Goal: Task Accomplishment & Management: Manage account settings

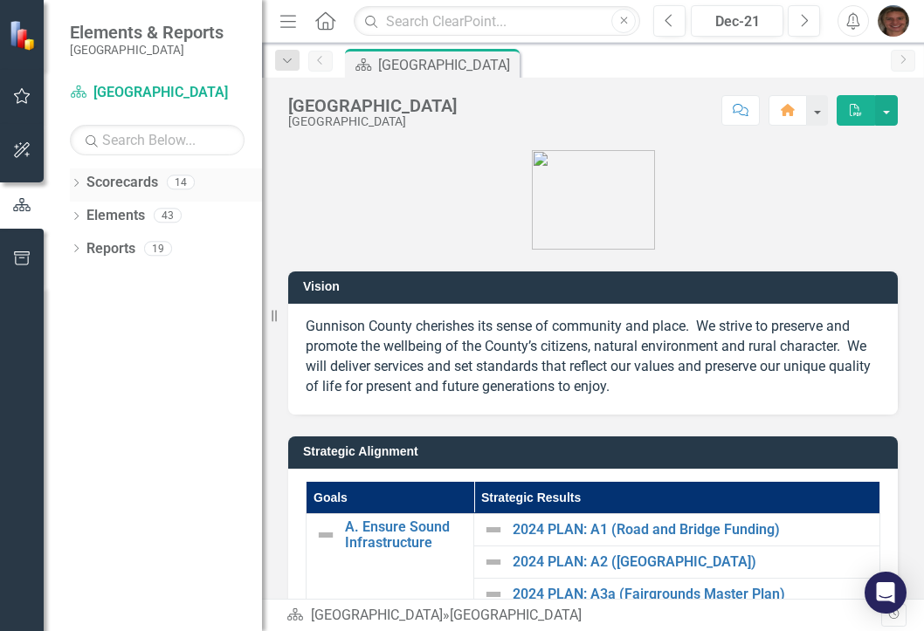
click at [78, 186] on icon "Dropdown" at bounding box center [76, 185] width 12 height 10
click at [83, 212] on icon "Dropdown" at bounding box center [85, 215] width 13 height 10
click at [101, 245] on icon "Dropdown" at bounding box center [102, 248] width 13 height 10
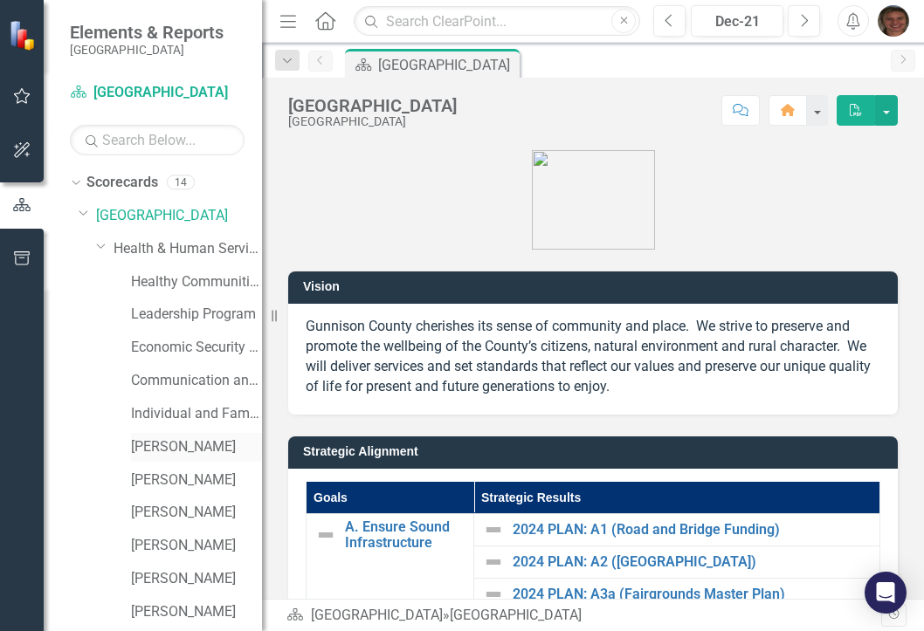
scroll to position [87, 0]
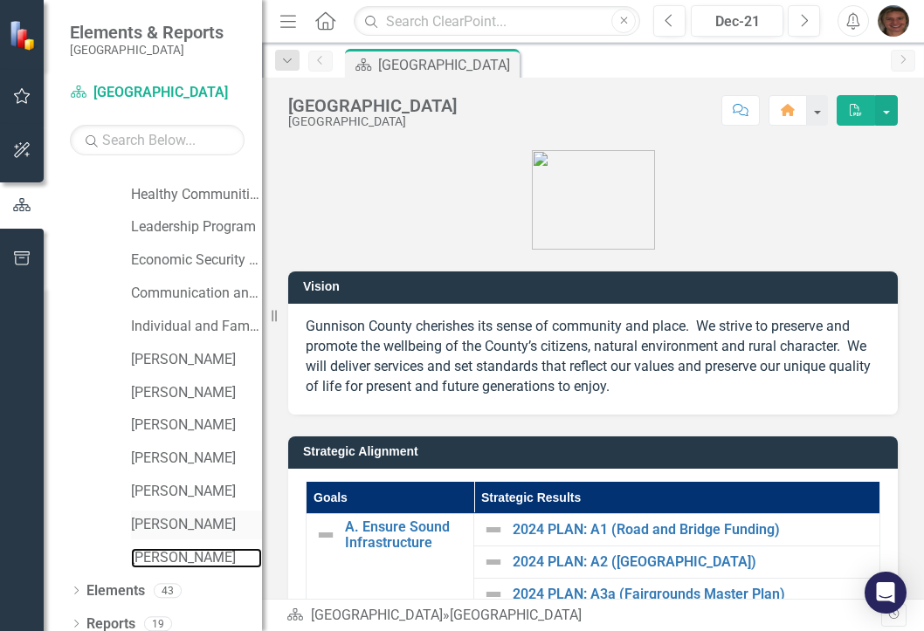
click at [176, 558] on link "[PERSON_NAME]" at bounding box center [196, 558] width 131 height 20
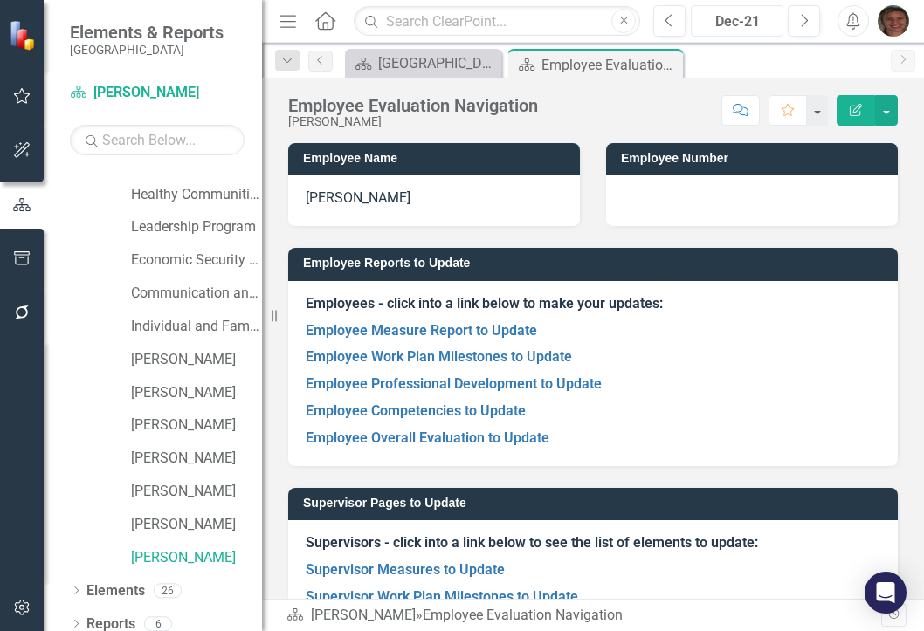
click at [730, 19] on div "Dec-21" at bounding box center [737, 21] width 80 height 21
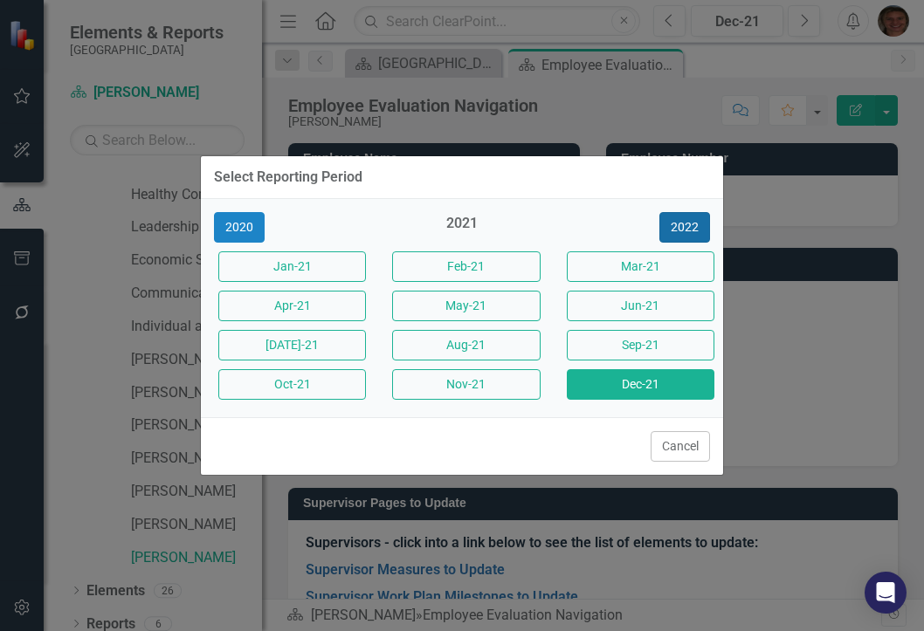
click at [684, 219] on button "2022" at bounding box center [684, 227] width 51 height 31
click at [690, 221] on button "2023" at bounding box center [684, 227] width 51 height 31
click at [690, 221] on button "2024" at bounding box center [684, 227] width 51 height 31
click at [690, 221] on button "2025" at bounding box center [684, 227] width 51 height 31
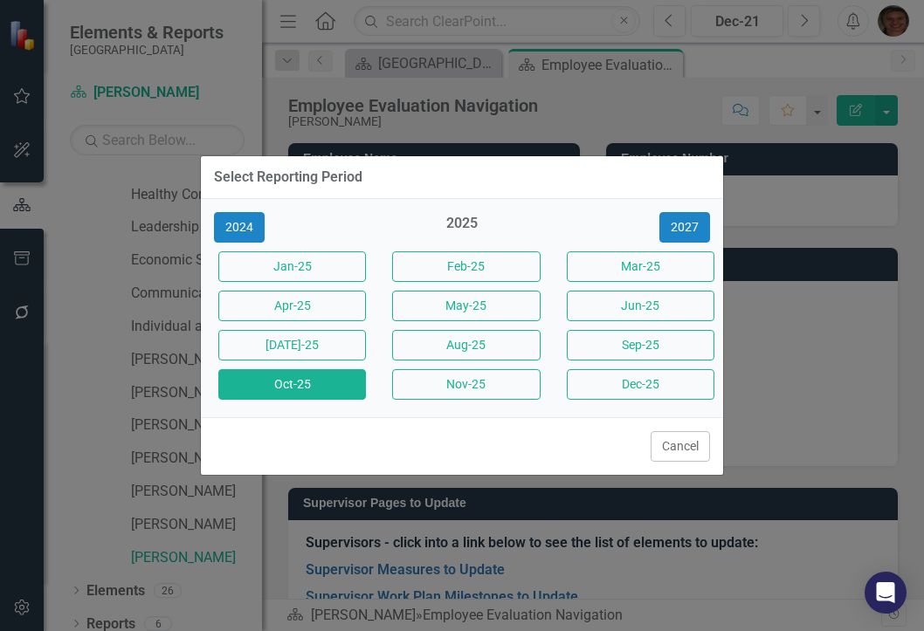
click at [352, 383] on button "Oct-25" at bounding box center [292, 384] width 148 height 31
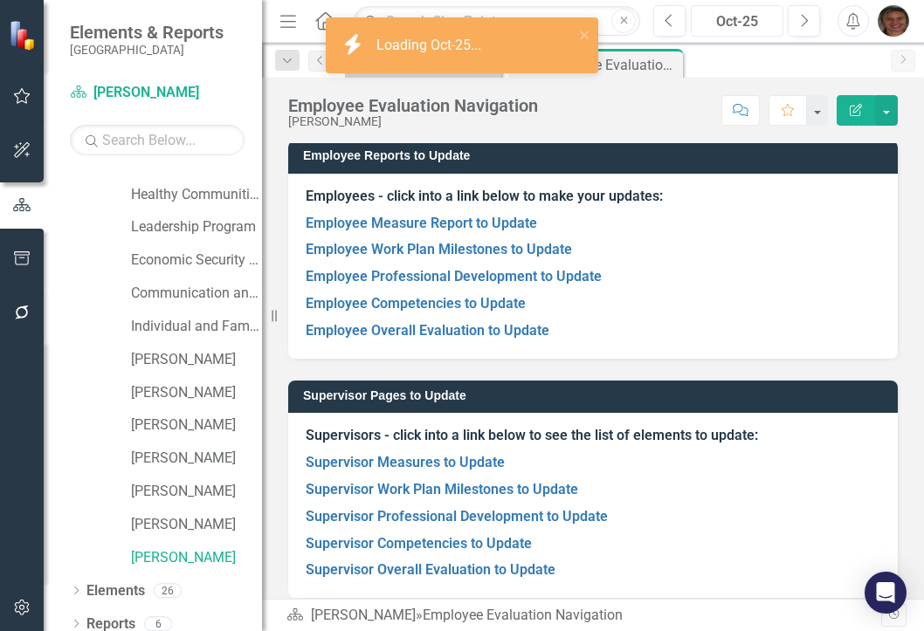
scroll to position [124, 0]
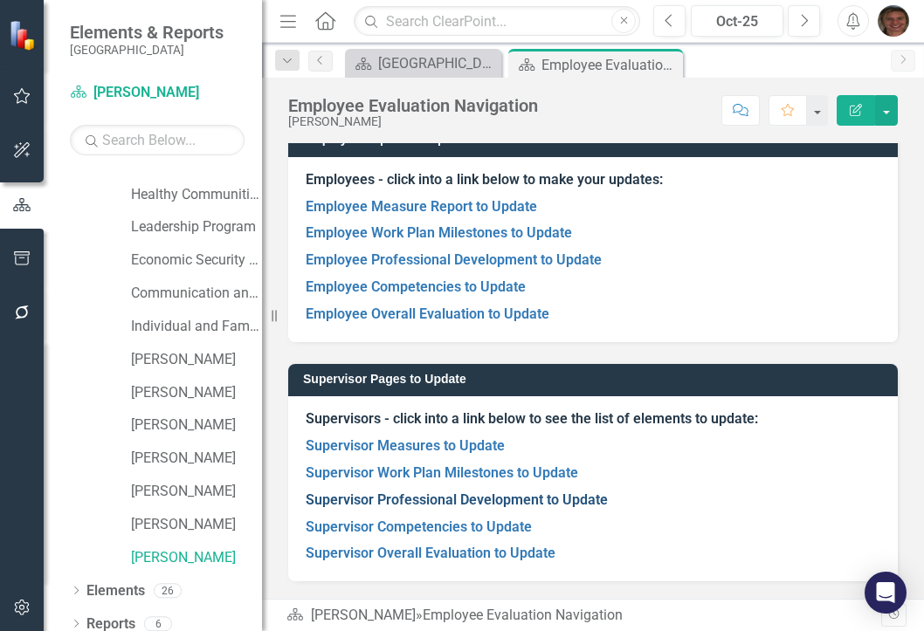
click at [466, 496] on link "Supervisor Professional Development to Update" at bounding box center [457, 500] width 302 height 17
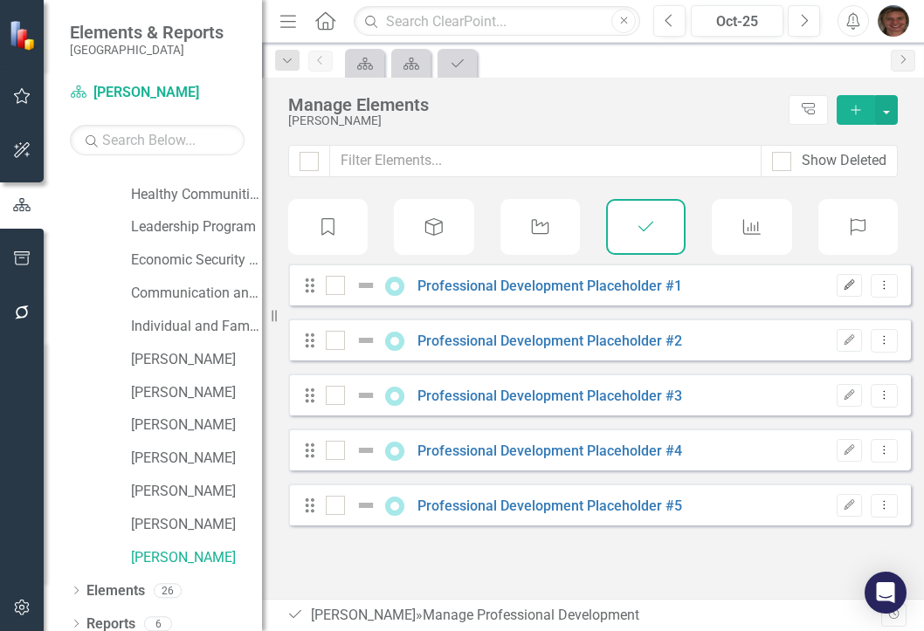
click at [843, 291] on icon "Edit" at bounding box center [849, 285] width 13 height 10
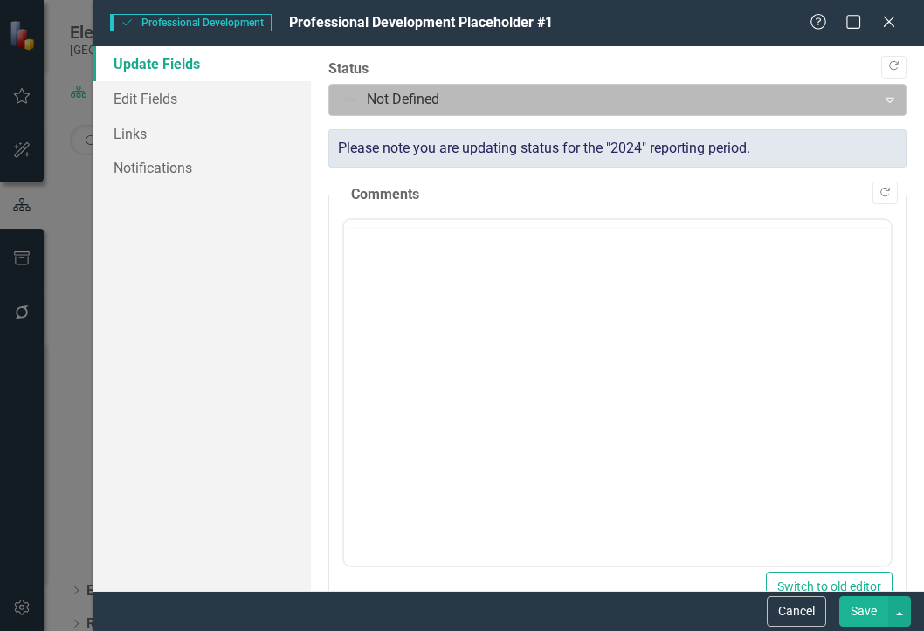
click at [398, 101] on div at bounding box center [603, 100] width 525 height 24
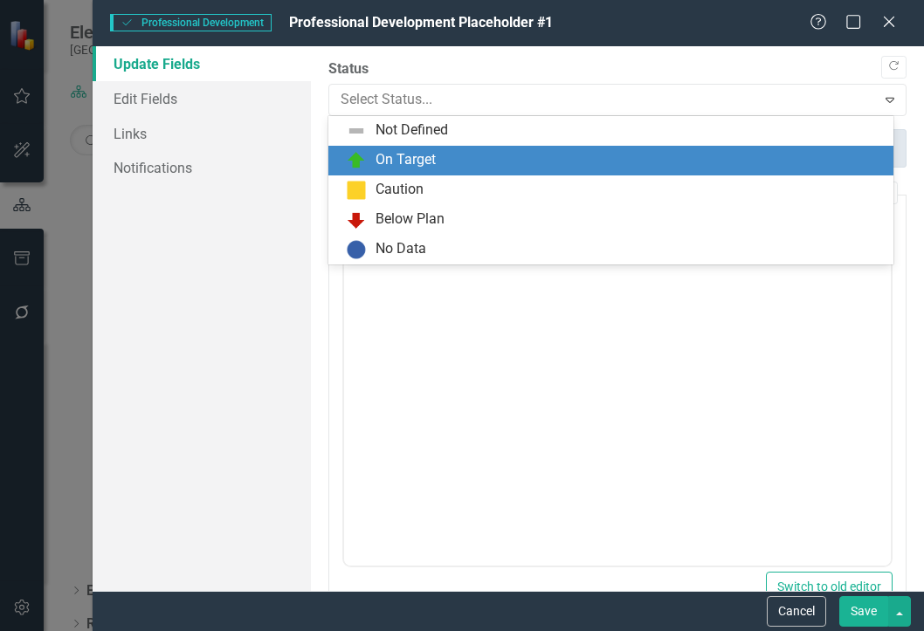
click at [403, 148] on div "On Target" at bounding box center [610, 161] width 565 height 30
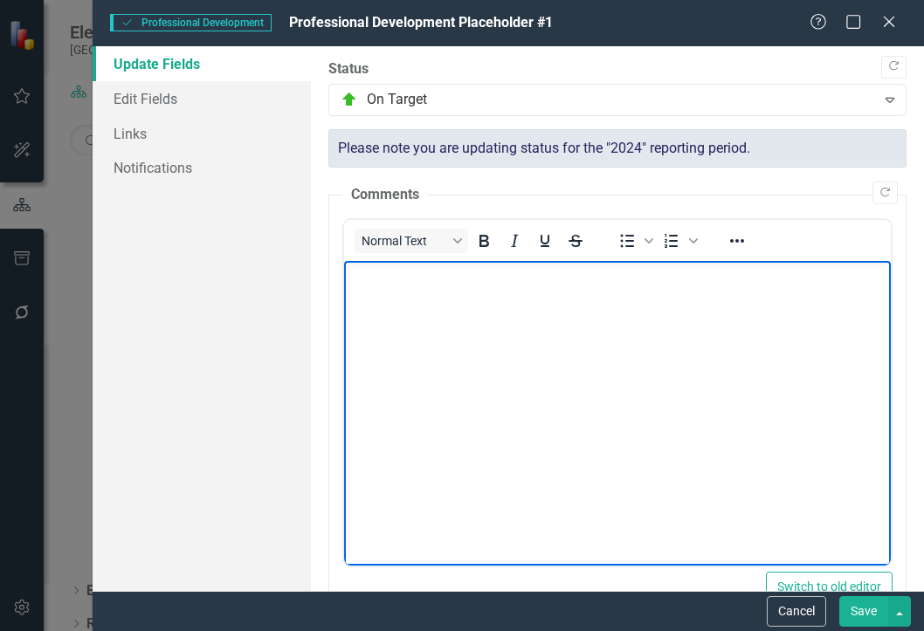
click at [392, 291] on body "Rich Text Area. Press ALT-0 for help." at bounding box center [616, 392] width 547 height 262
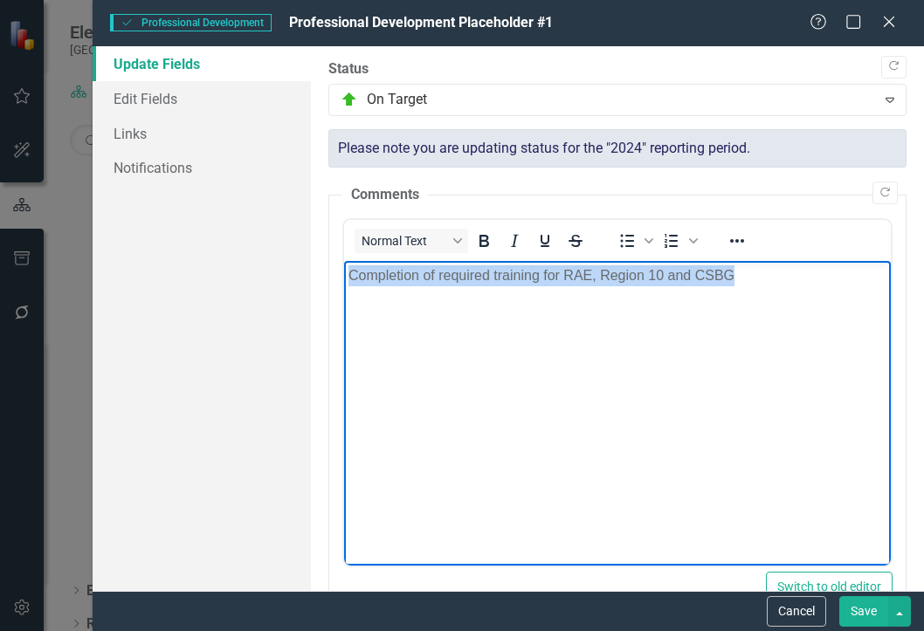
drag, startPoint x: 749, startPoint y: 283, endPoint x: 310, endPoint y: 252, distance: 440.4
click at [343, 261] on html "Completion of required training for RAE, Region 10 and CSBG" at bounding box center [616, 392] width 547 height 262
copy p "Completion of required training for RAE, Region 10 and CSBG"
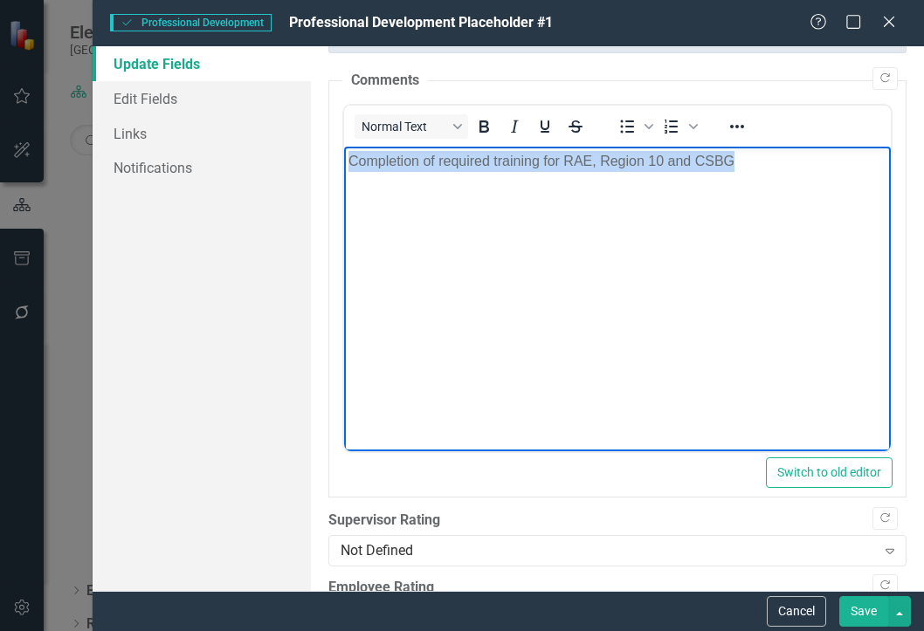
scroll to position [262, 0]
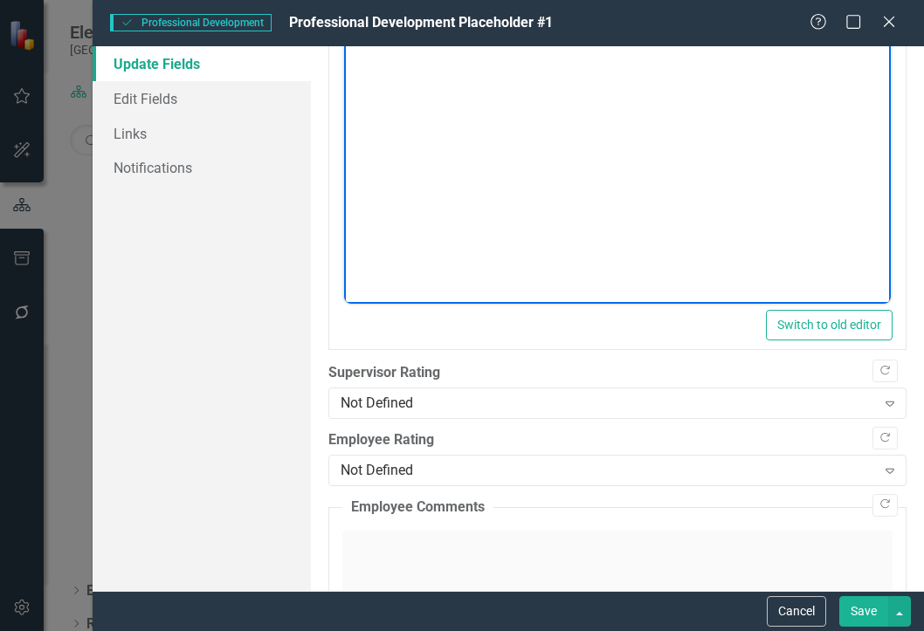
click at [532, 231] on body "Completion of required training for RAE, Region 10 and CSBG" at bounding box center [616, 131] width 547 height 262
click at [457, 397] on div "Not Defined" at bounding box center [608, 404] width 535 height 20
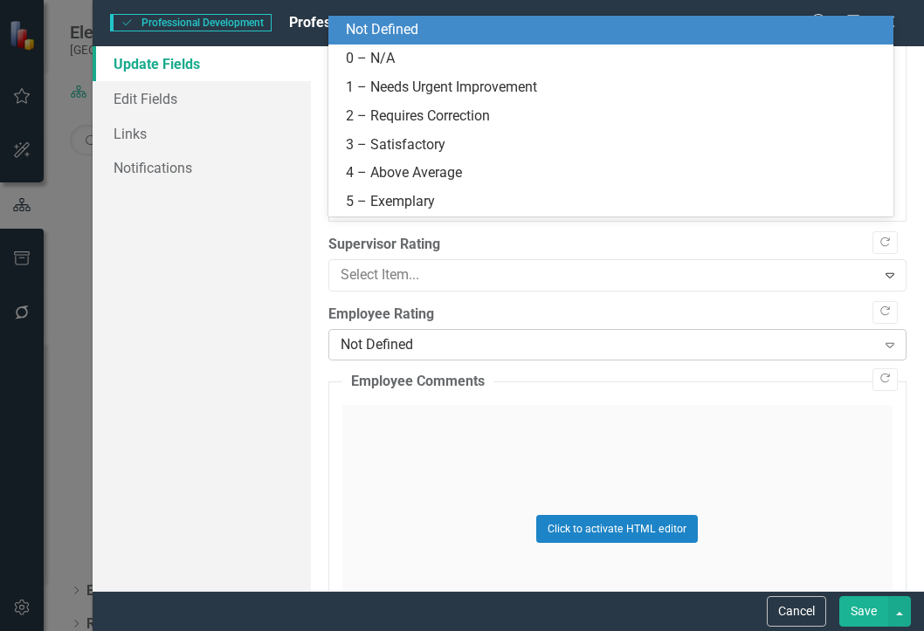
scroll to position [437, 0]
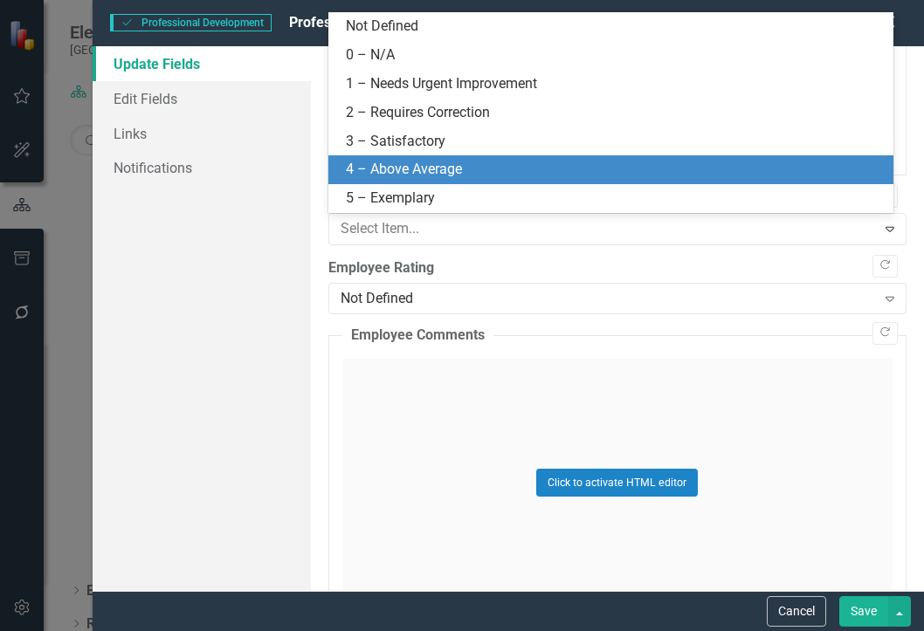
click at [409, 166] on div "4 – Above Average" at bounding box center [614, 170] width 537 height 20
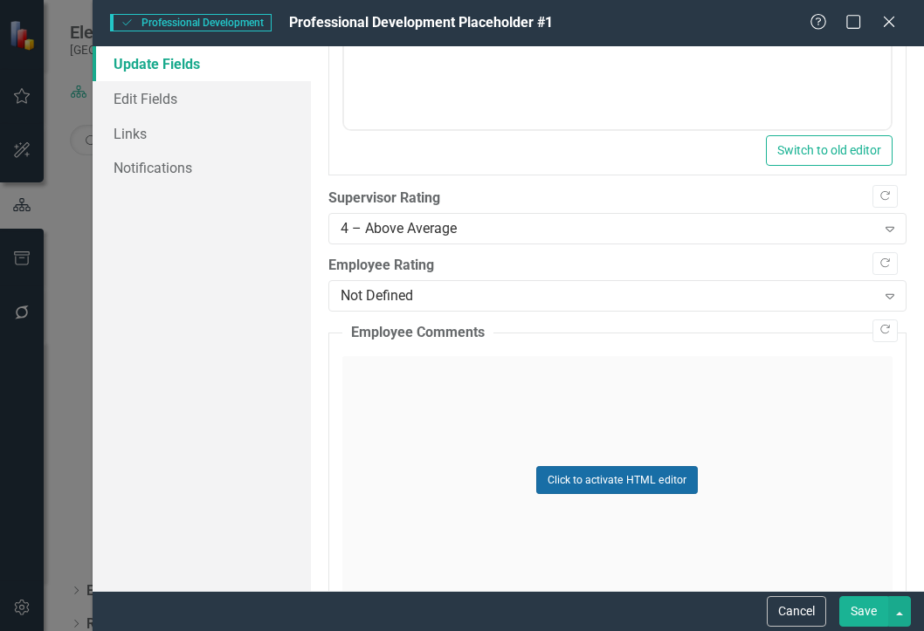
click at [574, 478] on button "Click to activate HTML editor" at bounding box center [617, 480] width 162 height 28
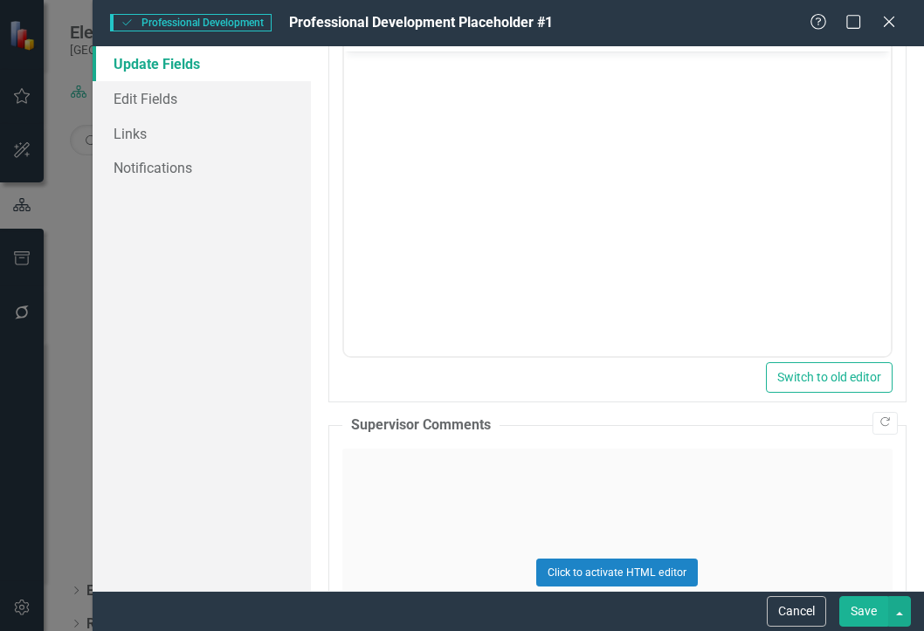
scroll to position [786, 0]
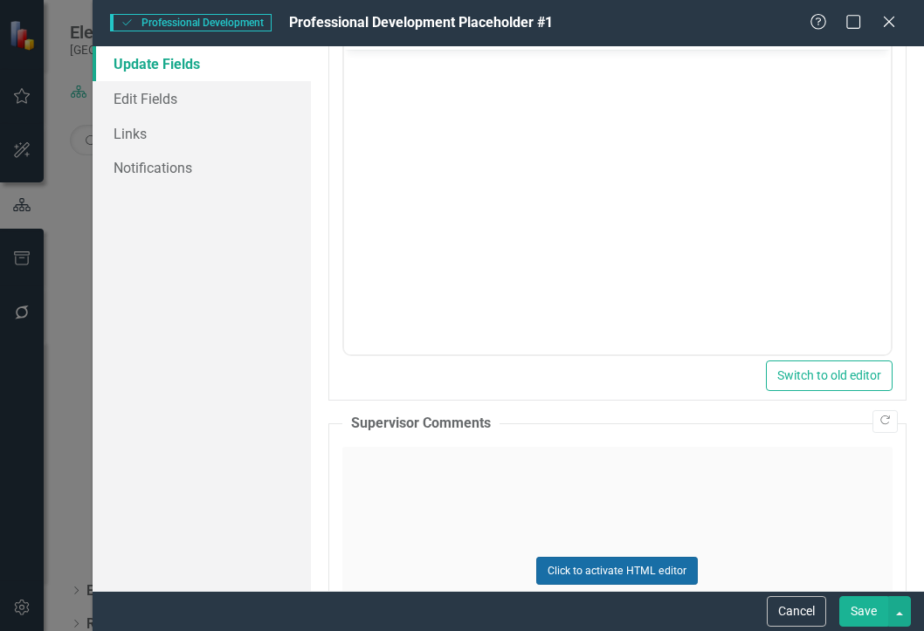
click at [608, 563] on button "Click to activate HTML editor" at bounding box center [617, 571] width 162 height 28
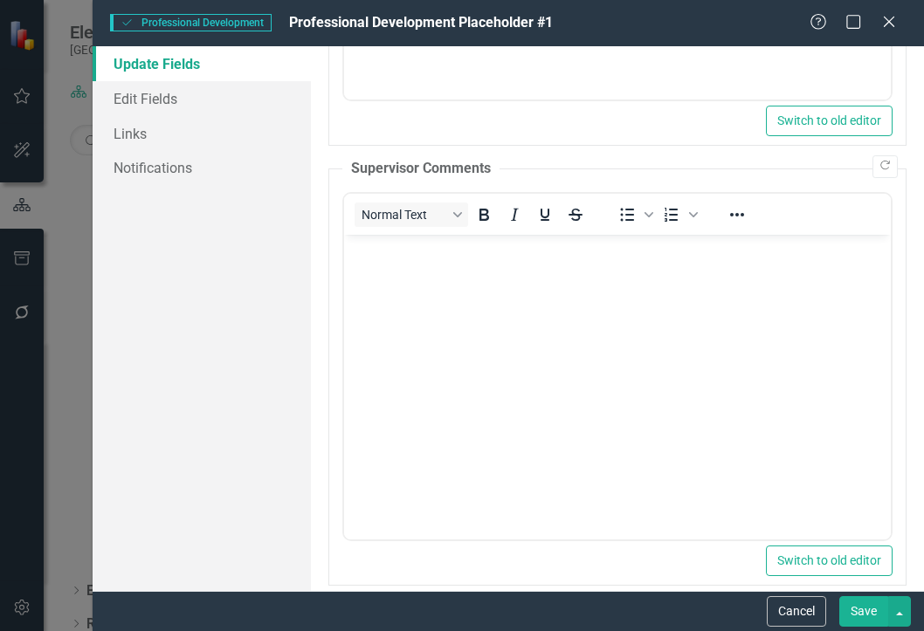
scroll to position [1048, 0]
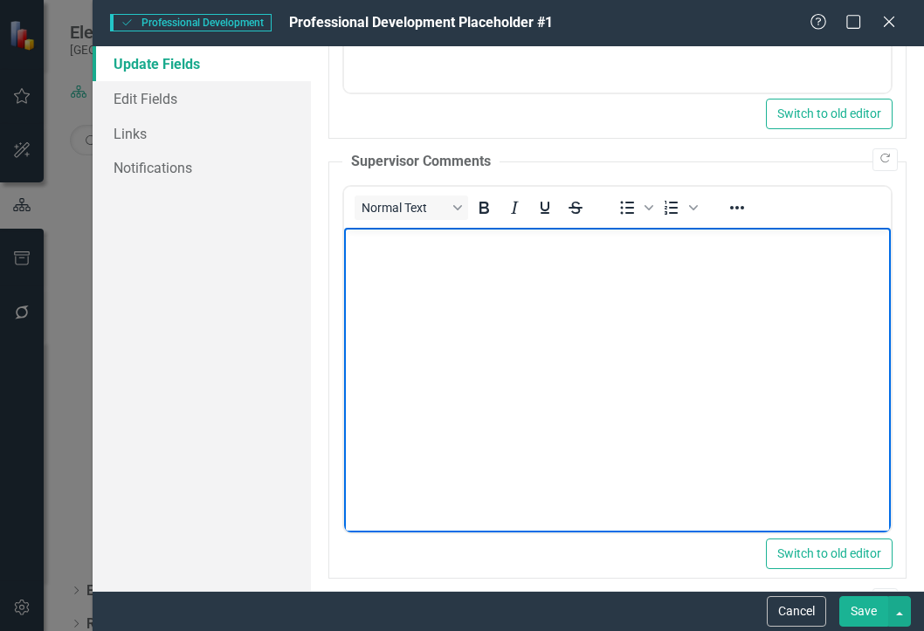
click at [393, 259] on body "Rich Text Area. Press ALT-0 for help." at bounding box center [616, 358] width 547 height 262
click at [146, 100] on link "Edit Fields" at bounding box center [202, 98] width 218 height 35
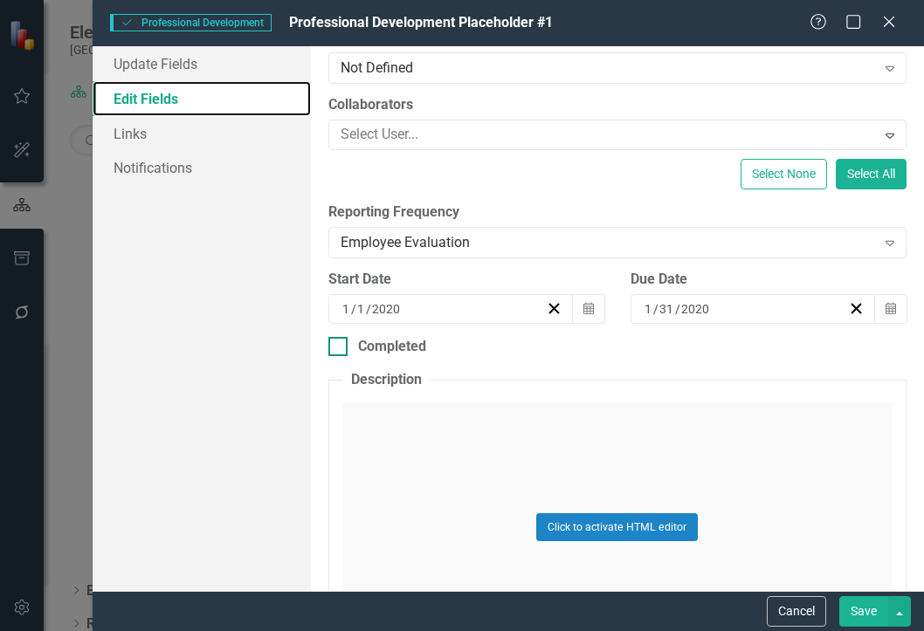
scroll to position [175, 0]
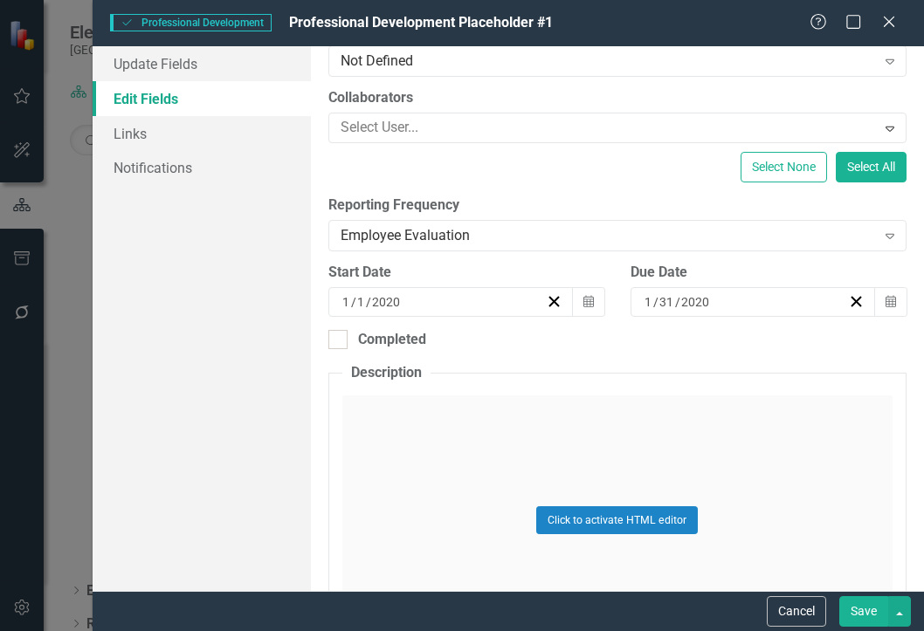
click at [452, 300] on div "[DATE]" at bounding box center [443, 301] width 206 height 17
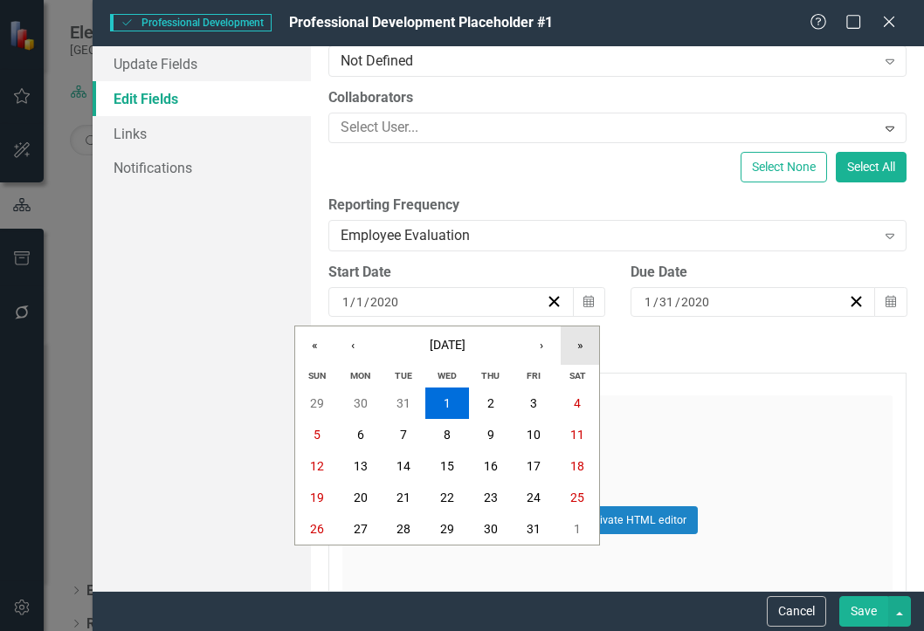
click at [569, 348] on button "»" at bounding box center [580, 346] width 38 height 38
click at [570, 348] on button "»" at bounding box center [580, 346] width 38 height 38
click at [348, 343] on button "‹" at bounding box center [353, 346] width 38 height 38
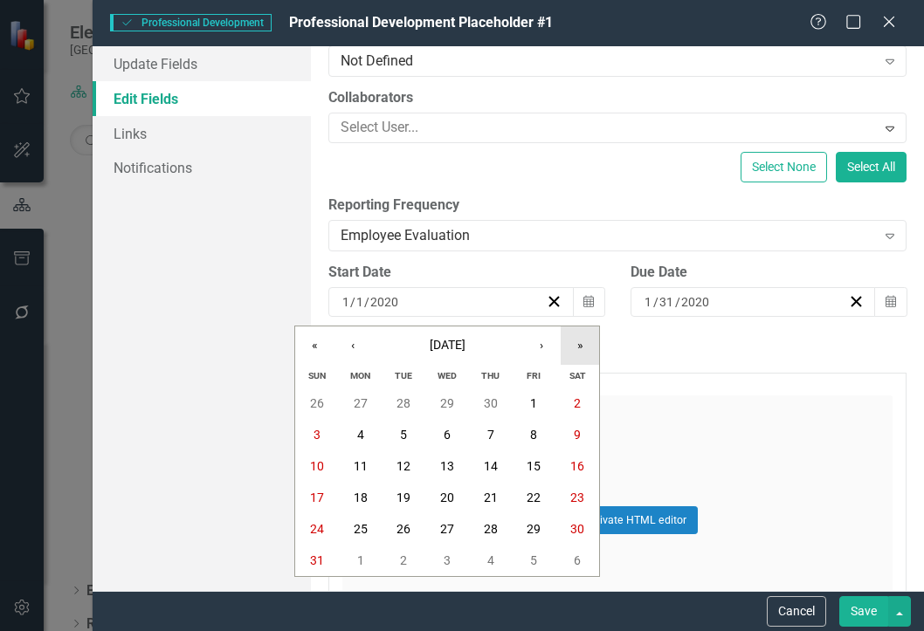
click at [575, 350] on button "»" at bounding box center [580, 346] width 38 height 38
click at [561, 343] on button "»" at bounding box center [580, 346] width 38 height 38
click at [556, 345] on button "›" at bounding box center [541, 346] width 38 height 38
click at [554, 344] on button "›" at bounding box center [541, 346] width 38 height 38
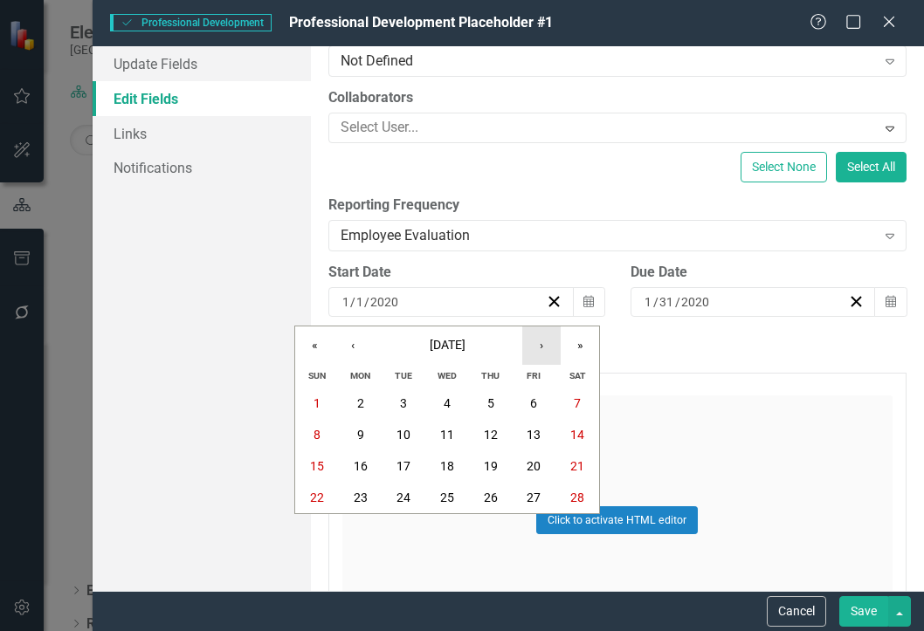
click at [554, 344] on button "›" at bounding box center [541, 346] width 38 height 38
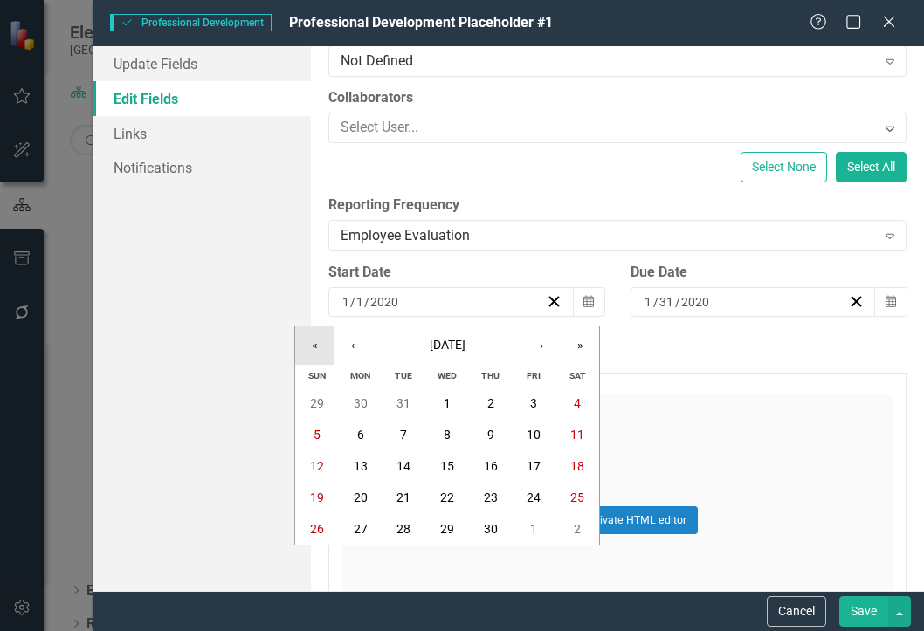
click at [316, 343] on button "«" at bounding box center [314, 346] width 38 height 38
click at [315, 343] on button "«" at bounding box center [314, 346] width 38 height 38
click at [344, 350] on button "‹" at bounding box center [353, 346] width 38 height 38
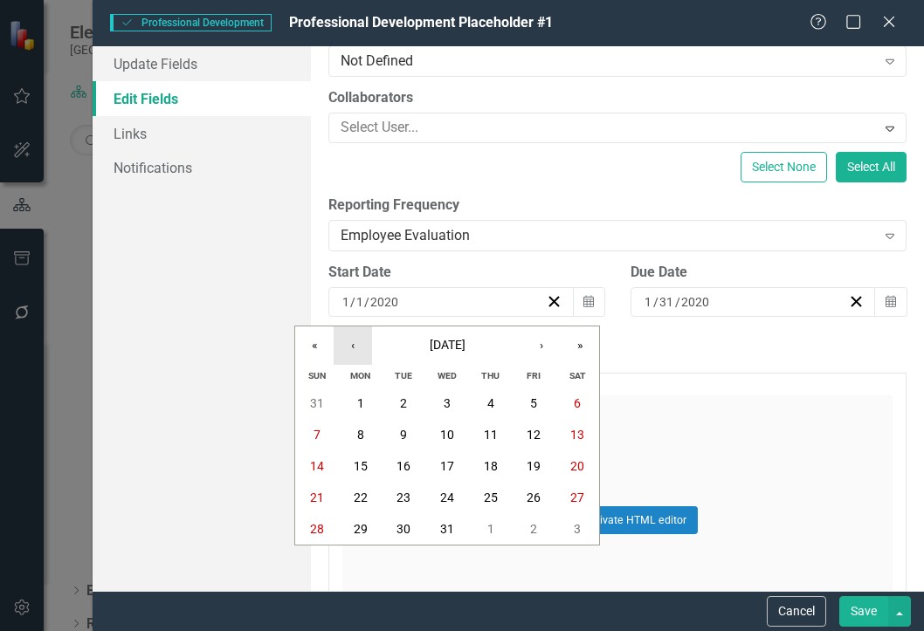
click at [344, 350] on button "‹" at bounding box center [353, 346] width 38 height 38
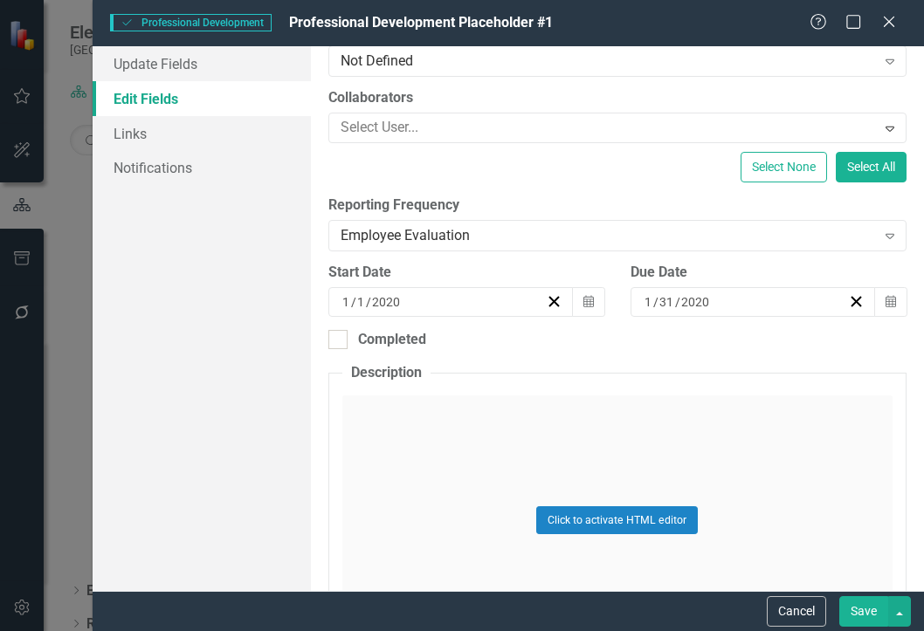
click at [736, 420] on div "Click to activate HTML editor" at bounding box center [617, 520] width 550 height 249
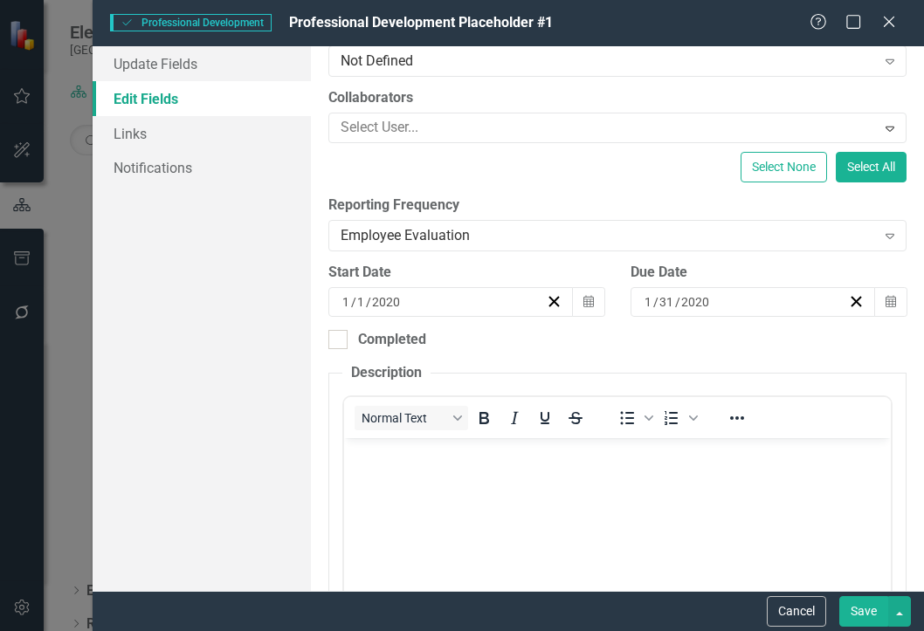
scroll to position [0, 0]
click at [516, 307] on div "[DATE]" at bounding box center [443, 301] width 206 height 17
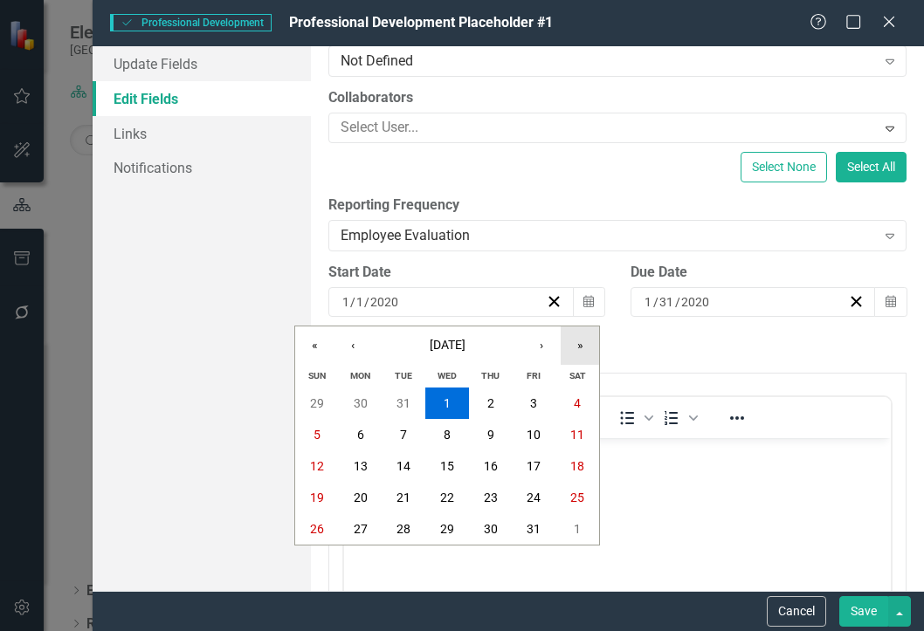
click at [569, 348] on button "»" at bounding box center [580, 346] width 38 height 38
click at [541, 345] on button "›" at bounding box center [541, 346] width 38 height 38
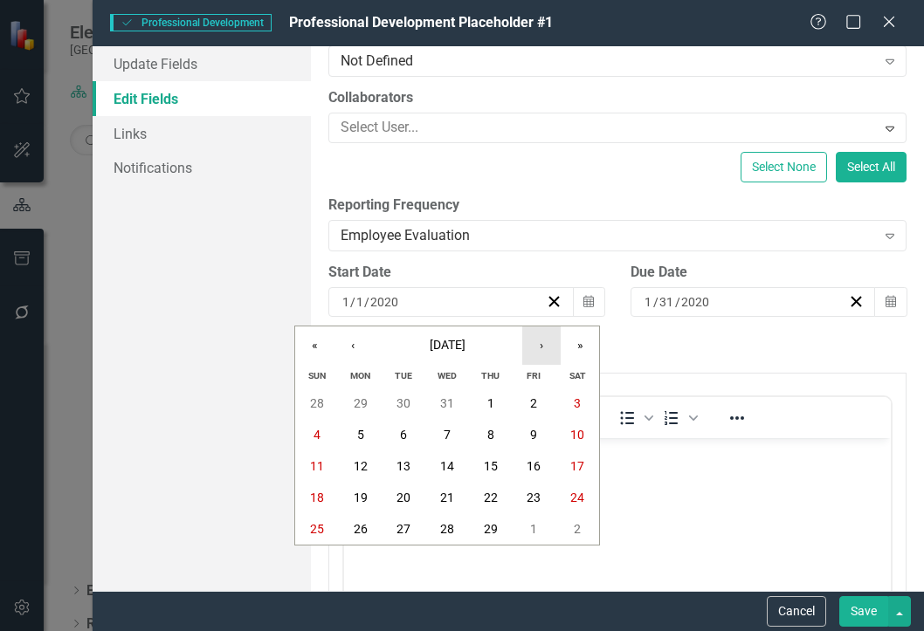
click at [541, 345] on button "›" at bounding box center [541, 346] width 38 height 38
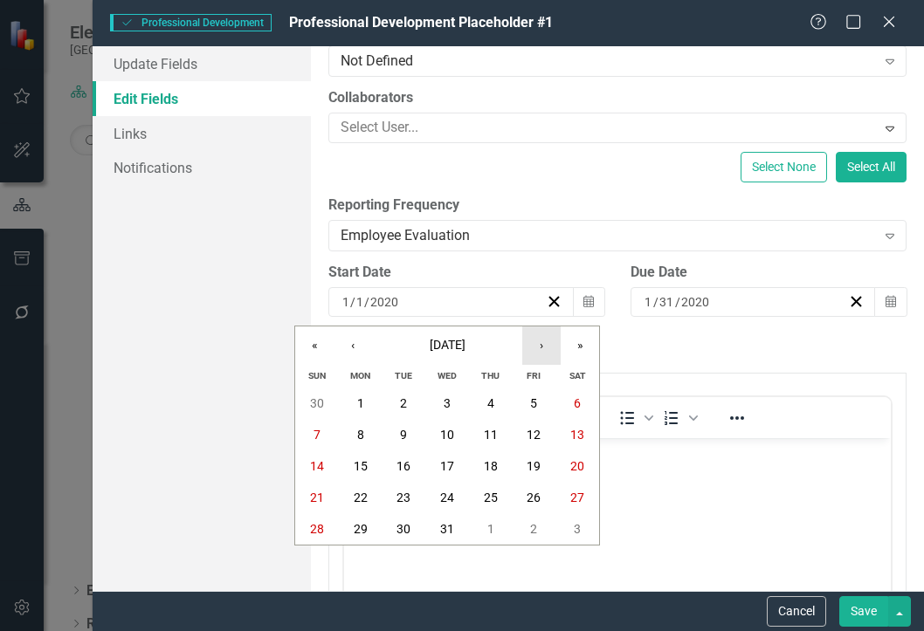
click at [541, 345] on button "›" at bounding box center [541, 346] width 38 height 38
click at [535, 407] on abbr "4" at bounding box center [533, 404] width 7 height 14
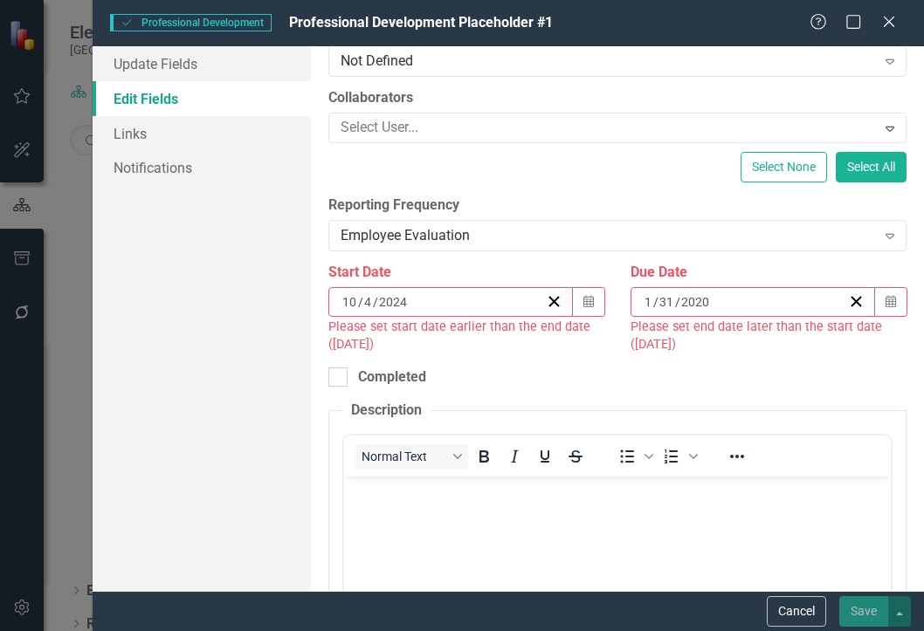
click at [722, 305] on div "[DATE]" at bounding box center [745, 301] width 206 height 17
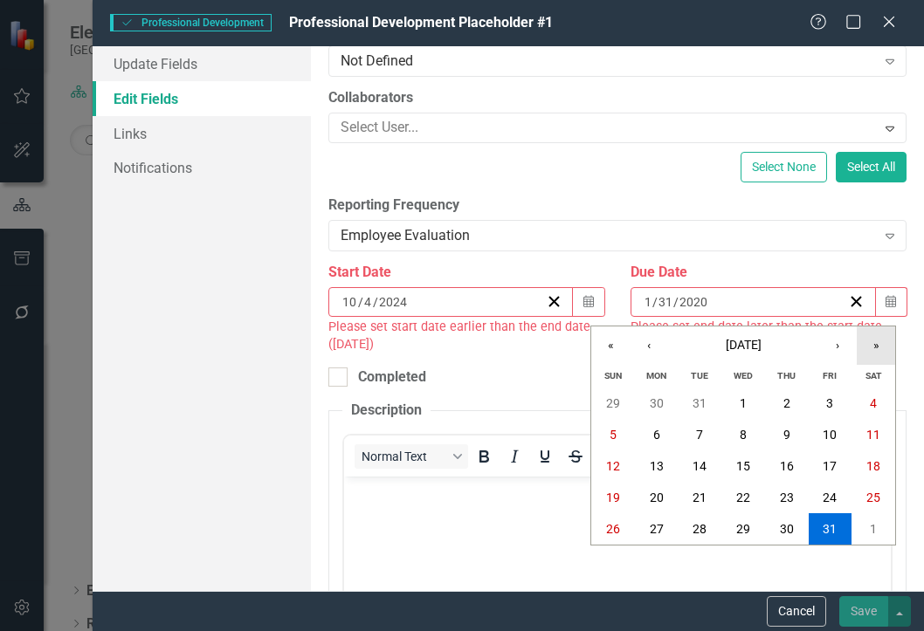
click at [882, 348] on button "»" at bounding box center [876, 346] width 38 height 38
click at [880, 348] on button "»" at bounding box center [876, 346] width 38 height 38
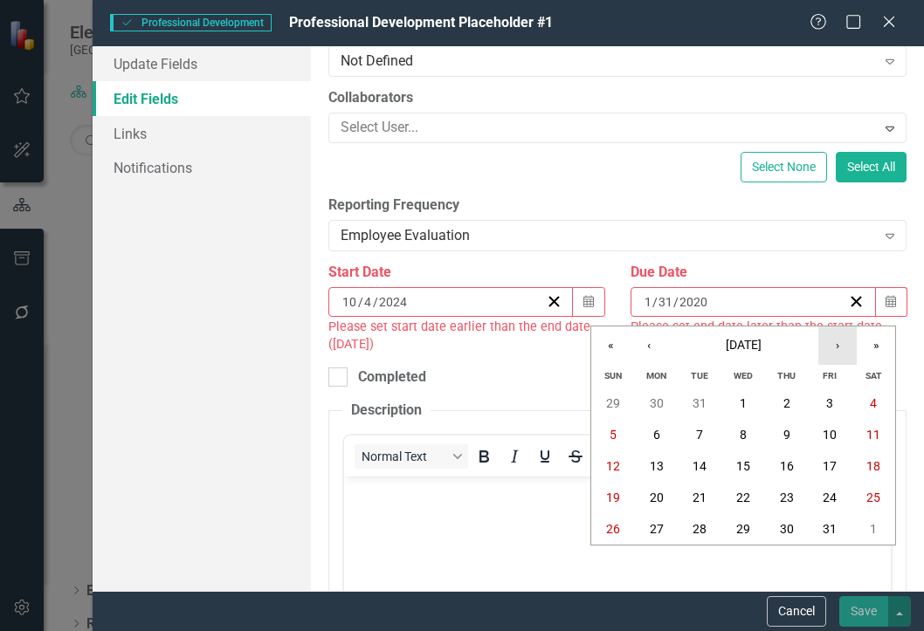
click at [835, 340] on button "›" at bounding box center [837, 346] width 38 height 38
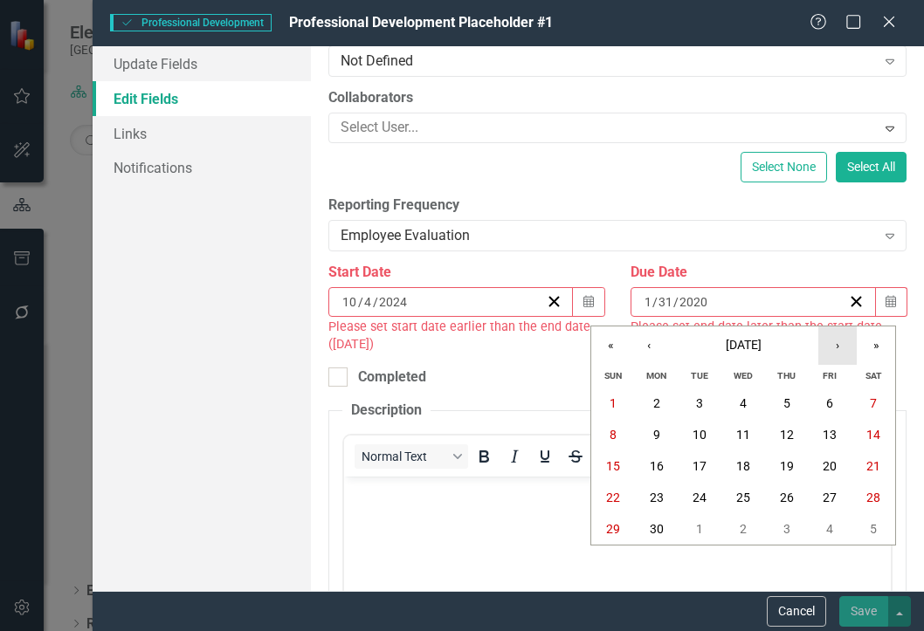
click at [835, 340] on button "›" at bounding box center [837, 346] width 38 height 38
click at [750, 460] on button "15" at bounding box center [743, 466] width 44 height 31
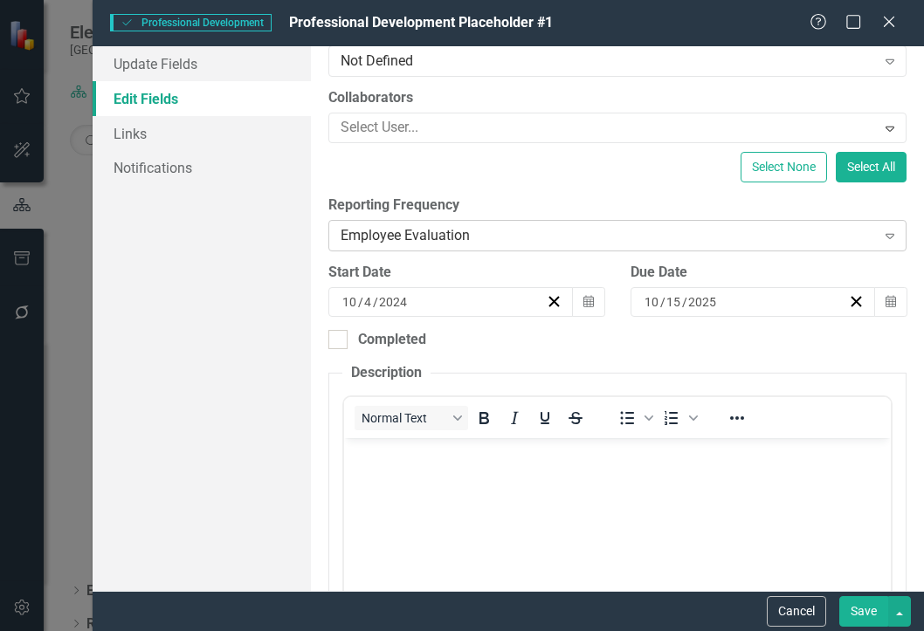
click at [706, 226] on div "Employee Evaluation" at bounding box center [608, 236] width 535 height 20
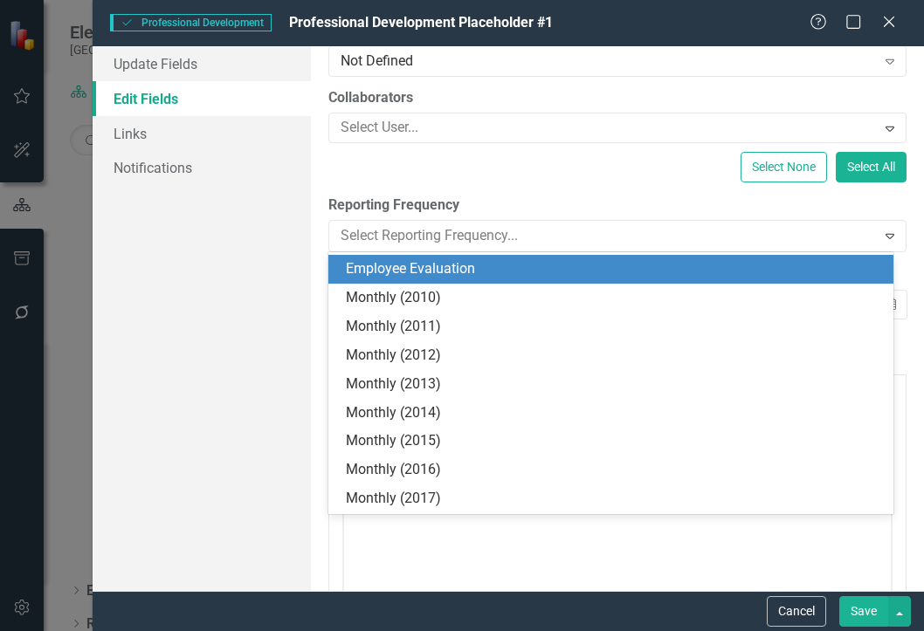
scroll to position [431, 0]
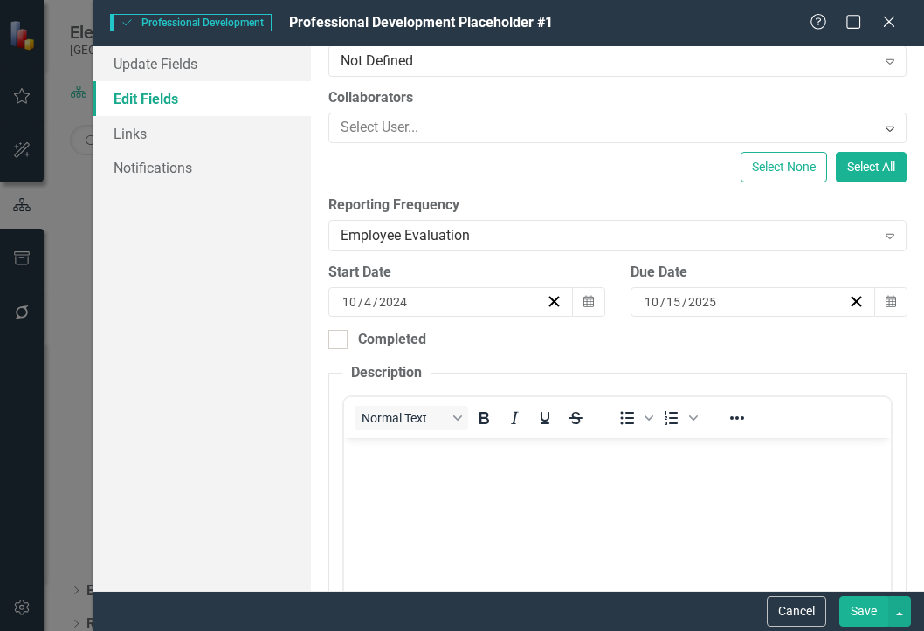
click at [554, 171] on div "Select None Select All" at bounding box center [617, 167] width 578 height 31
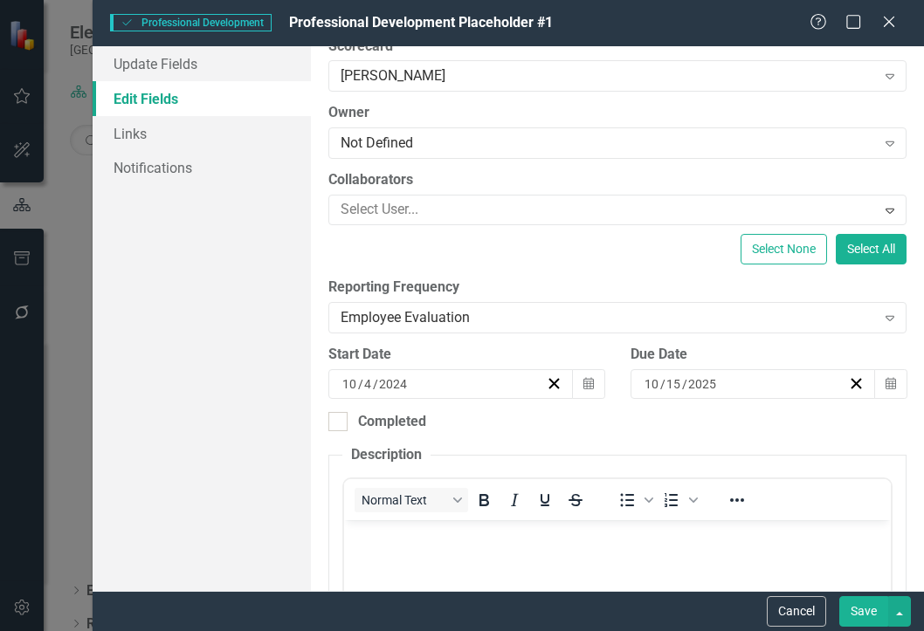
scroll to position [262, 0]
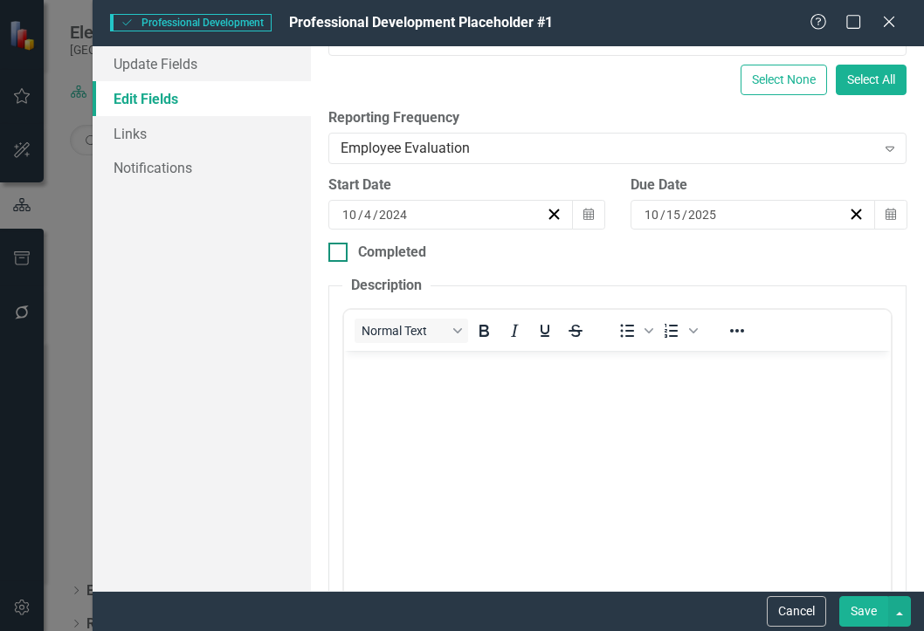
click at [334, 253] on input "Completed" at bounding box center [333, 248] width 11 height 11
checkbox input "true"
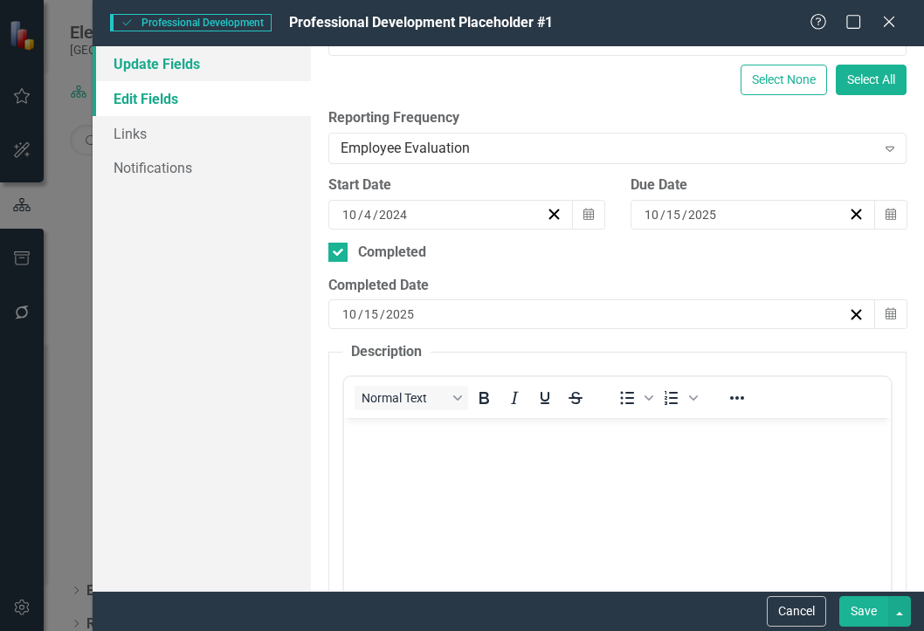
click at [136, 66] on link "Update Fields" at bounding box center [202, 63] width 218 height 35
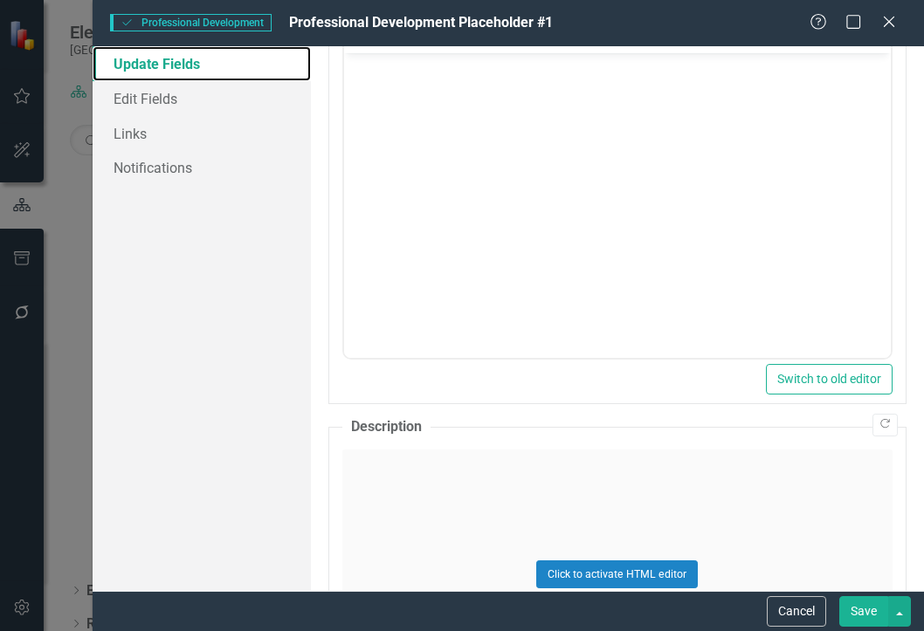
scroll to position [611, 0]
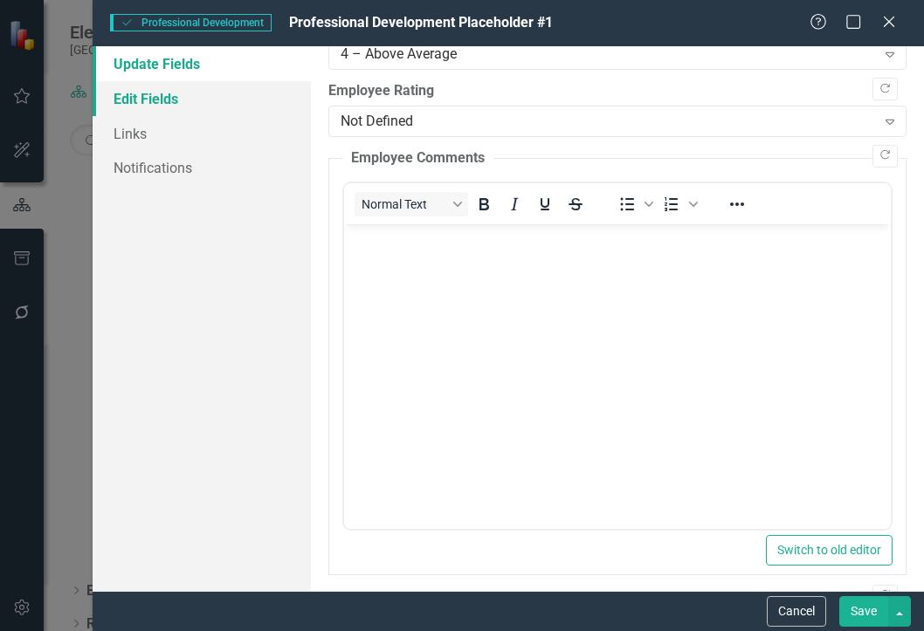
click at [149, 96] on link "Edit Fields" at bounding box center [202, 98] width 218 height 35
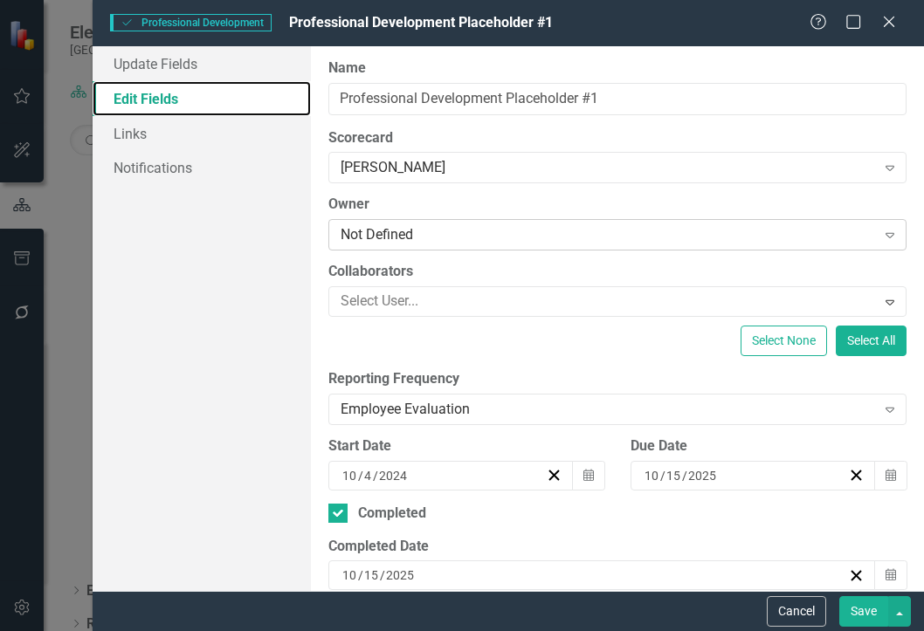
scroll to position [0, 0]
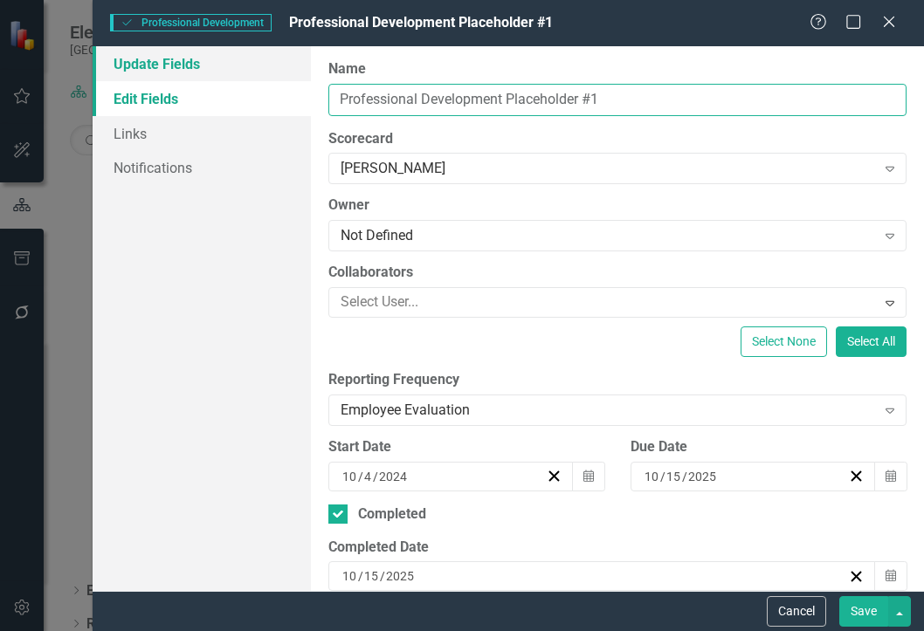
drag, startPoint x: 622, startPoint y: 100, endPoint x: 178, endPoint y: 52, distance: 446.2
click at [178, 52] on div "Update Fields Edit Fields Links Notifications "Update" fields in ClearPoint are…" at bounding box center [508, 318] width 831 height 545
type input "T"
type input "t"
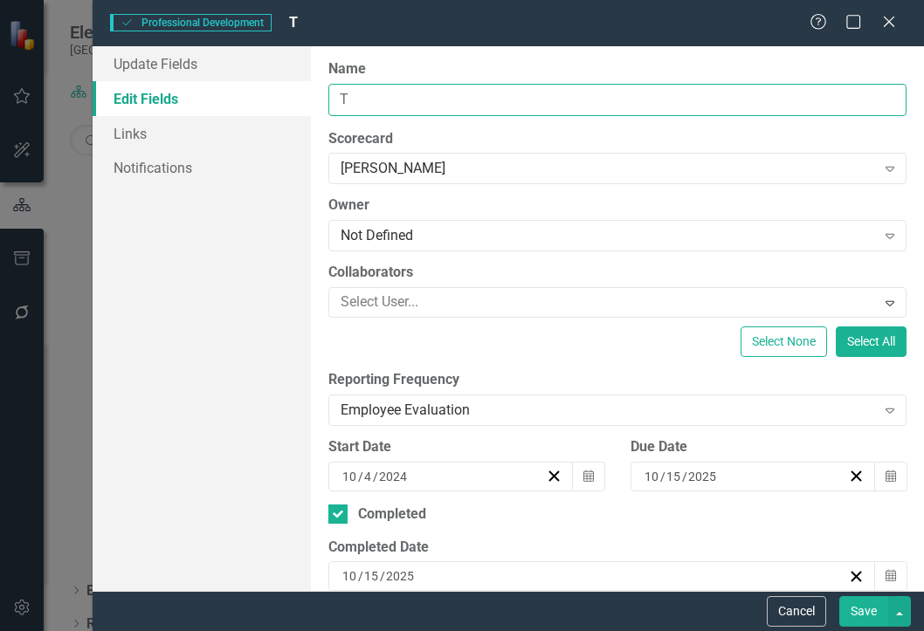
type input "Technical & Functional Expertise"
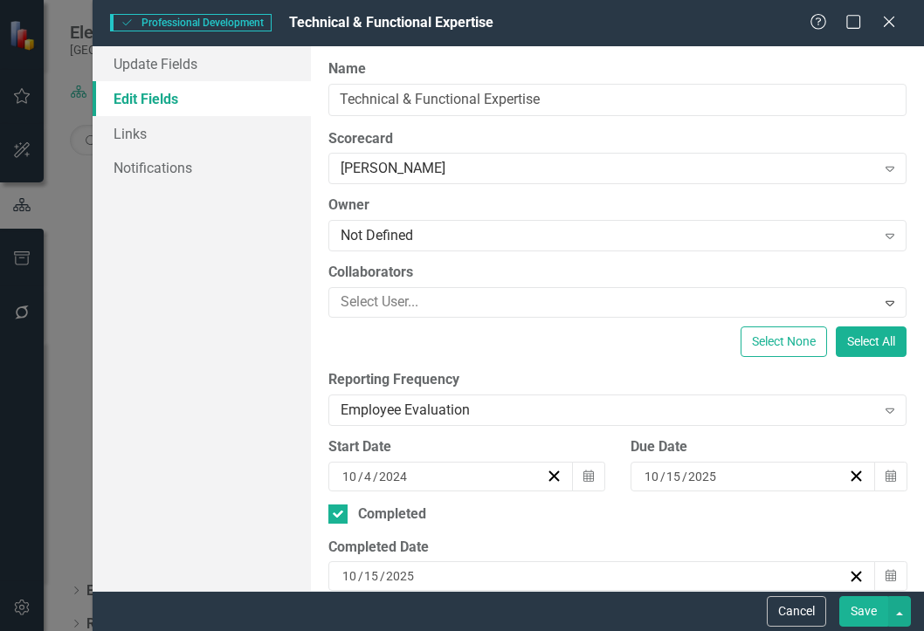
drag, startPoint x: 239, startPoint y: 314, endPoint x: 279, endPoint y: 331, distance: 43.0
click at [242, 311] on div "Update Fields Edit Fields Links Notifications" at bounding box center [202, 318] width 218 height 545
click at [862, 611] on button "Save" at bounding box center [863, 612] width 49 height 31
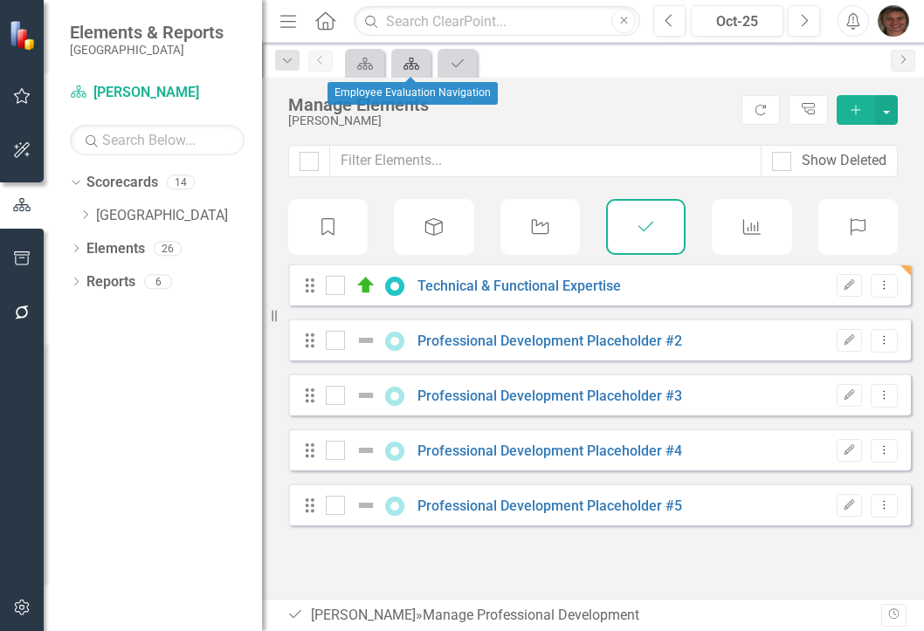
click at [411, 72] on div "Scorecard" at bounding box center [408, 63] width 24 height 22
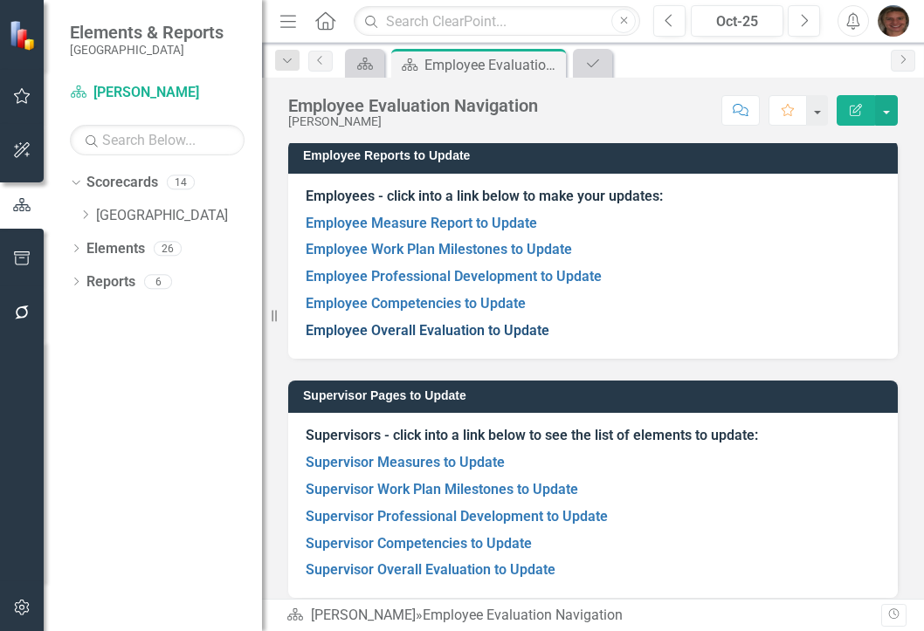
scroll to position [124, 0]
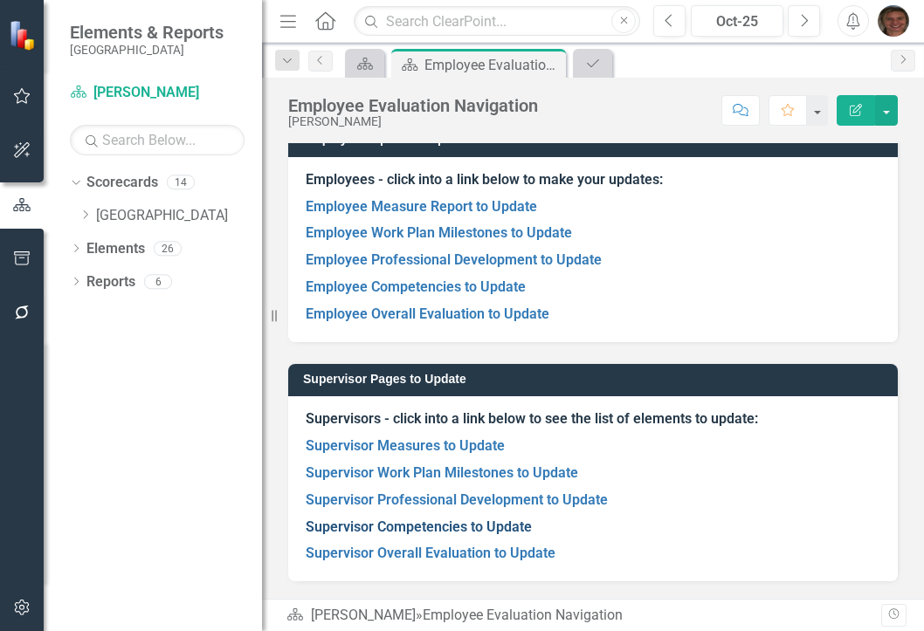
click at [408, 528] on link "Supervisor Competencies to Update" at bounding box center [419, 527] width 226 height 17
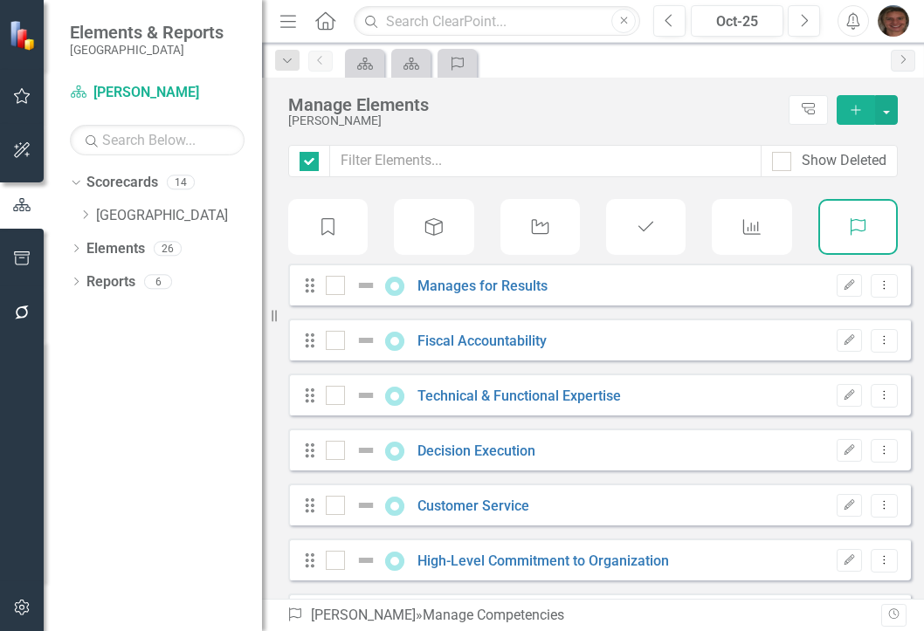
checkbox input "false"
click at [877, 291] on icon "Dropdown Menu" at bounding box center [884, 284] width 15 height 11
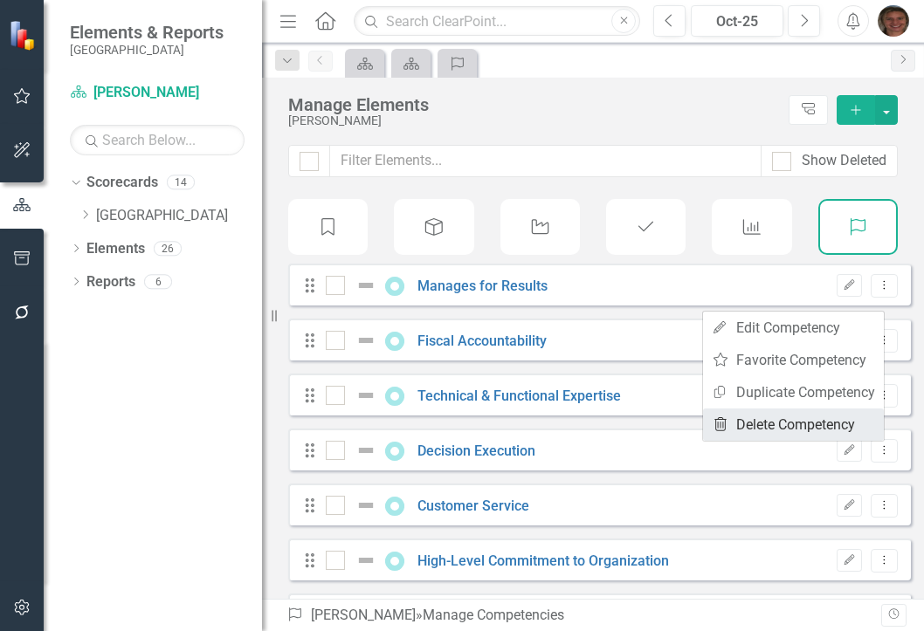
click at [782, 419] on link "Trash Delete Competency" at bounding box center [793, 425] width 181 height 32
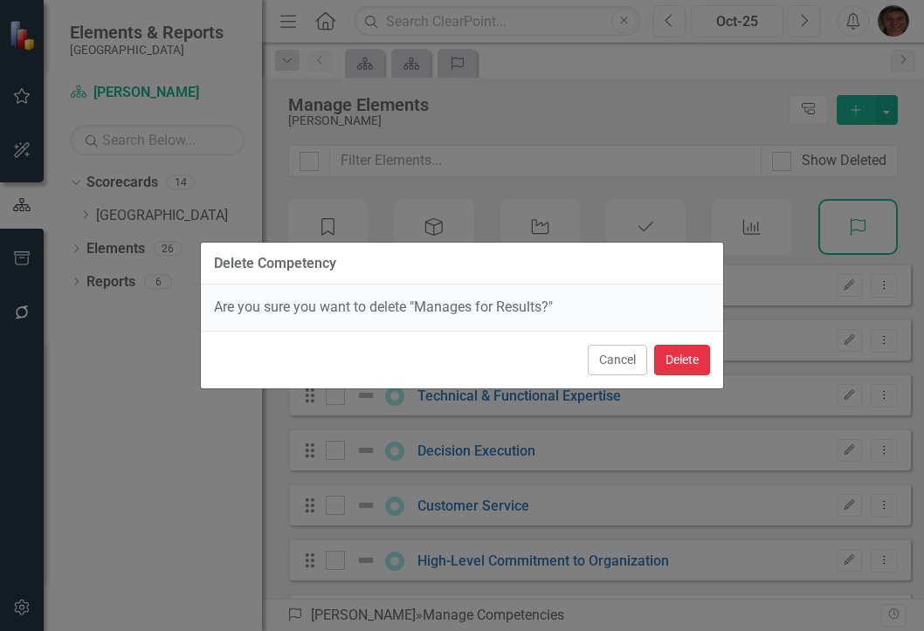
click at [700, 369] on button "Delete" at bounding box center [682, 360] width 56 height 31
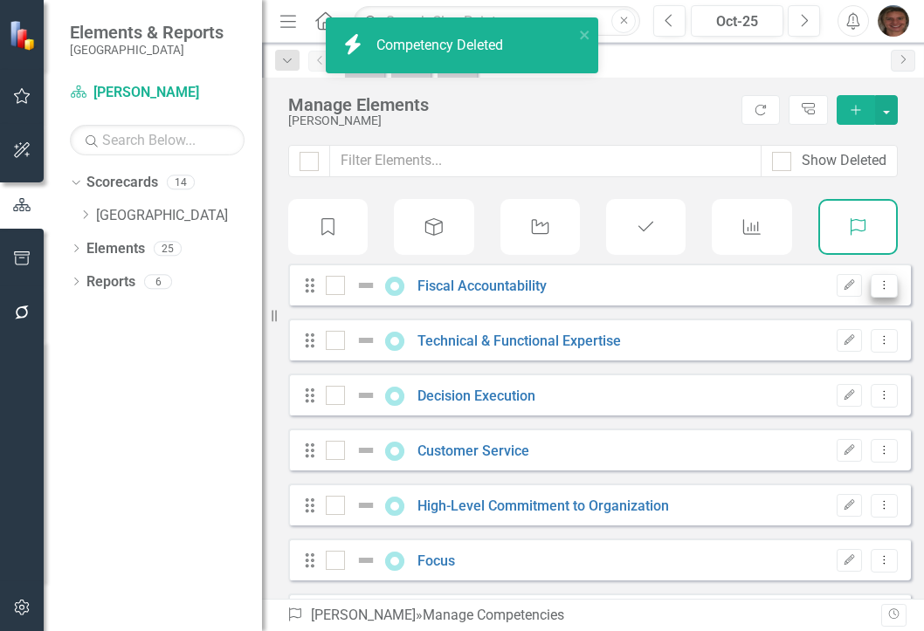
click at [877, 291] on icon "Dropdown Menu" at bounding box center [884, 284] width 15 height 11
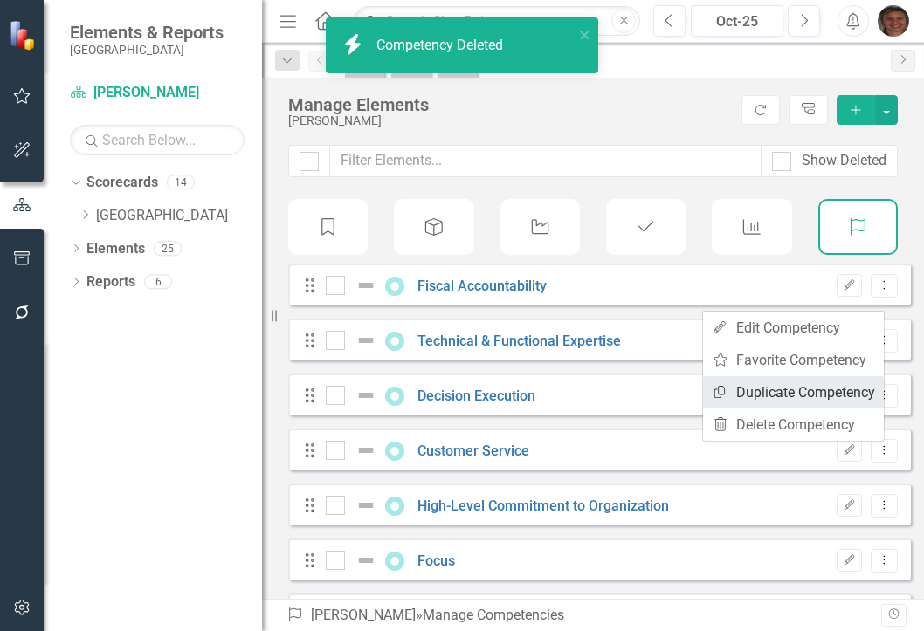
click at [798, 387] on link "Copy Duplicate Competency" at bounding box center [793, 392] width 181 height 32
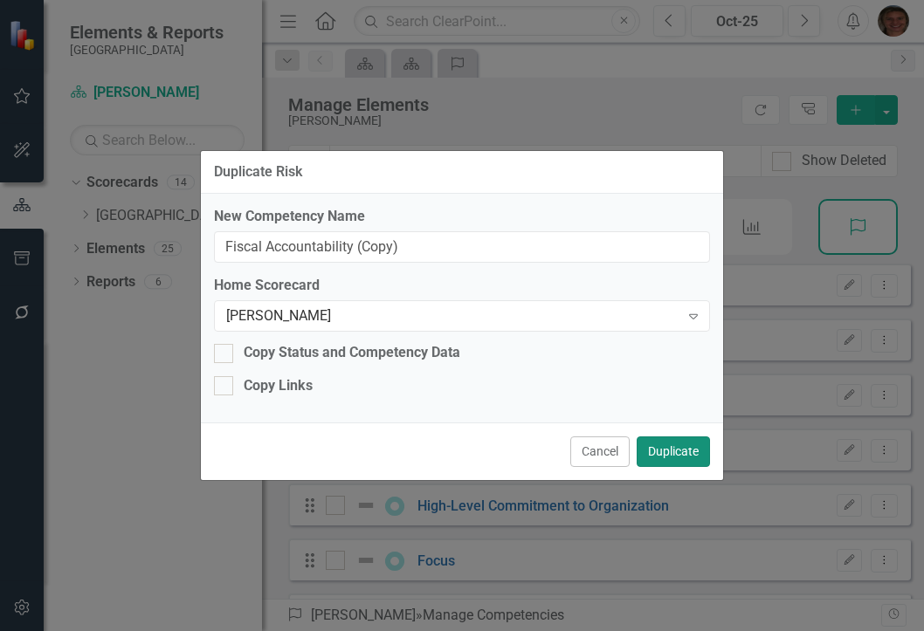
click at [684, 453] on button "Duplicate" at bounding box center [673, 452] width 73 height 31
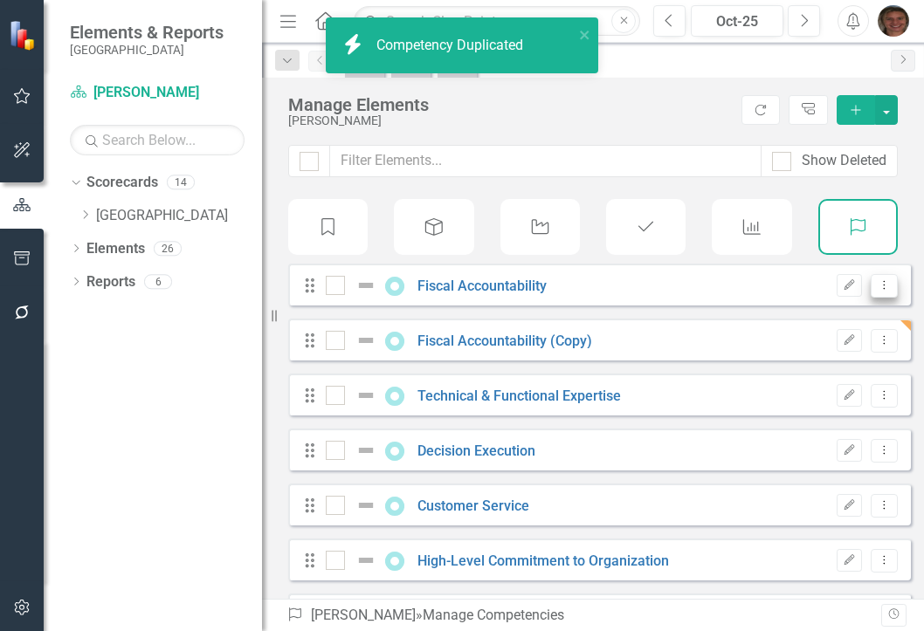
click at [877, 291] on icon "Dropdown Menu" at bounding box center [884, 284] width 15 height 11
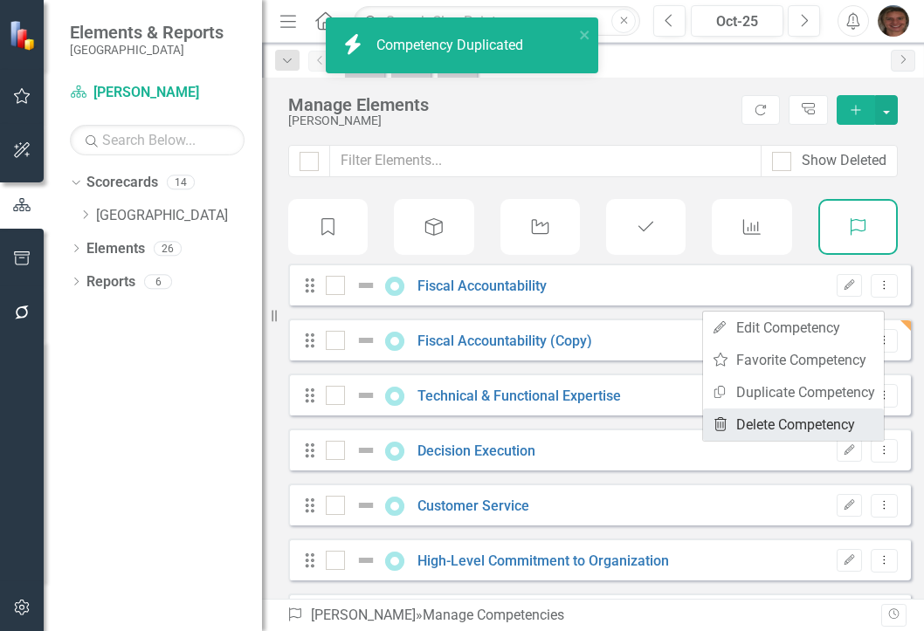
click at [763, 421] on link "Trash Delete Competency" at bounding box center [793, 425] width 181 height 32
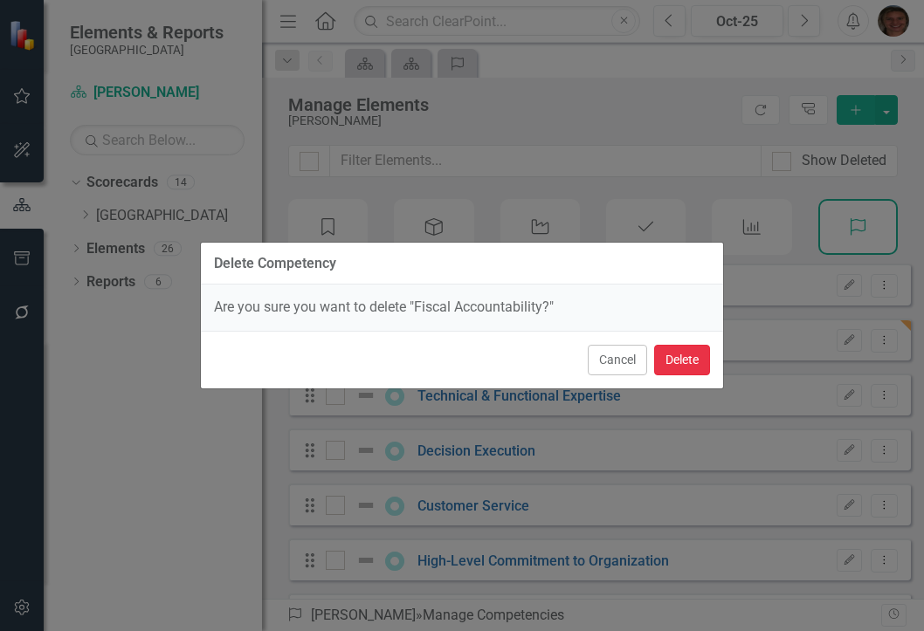
click at [680, 356] on button "Delete" at bounding box center [682, 360] width 56 height 31
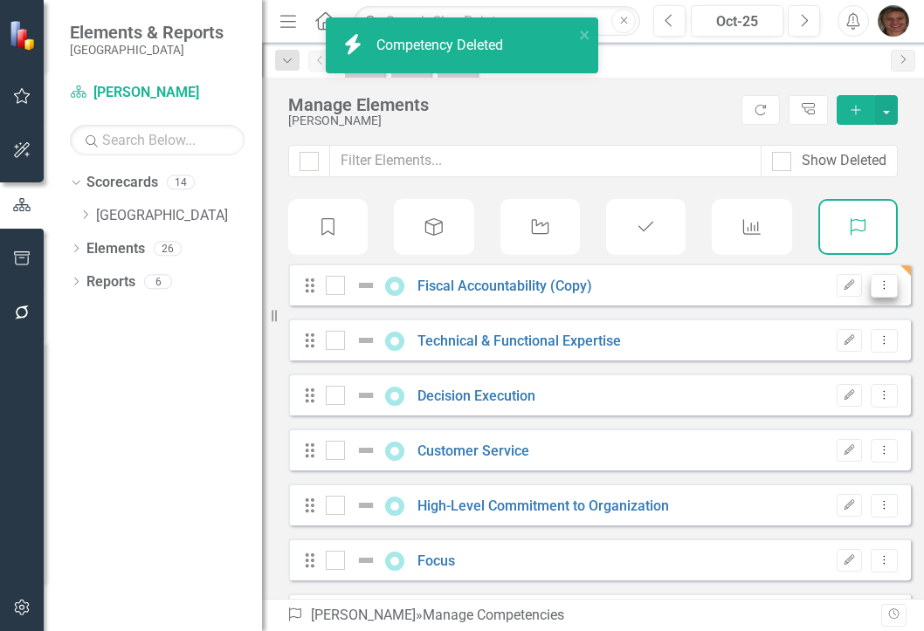
click at [877, 291] on icon "Dropdown Menu" at bounding box center [884, 284] width 15 height 11
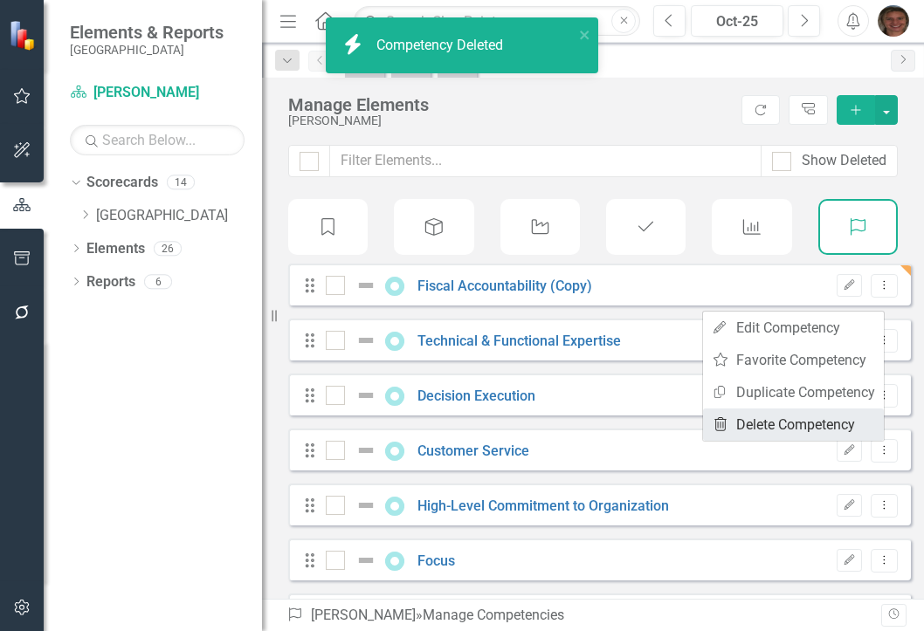
click at [788, 425] on link "Trash Delete Competency" at bounding box center [793, 425] width 181 height 32
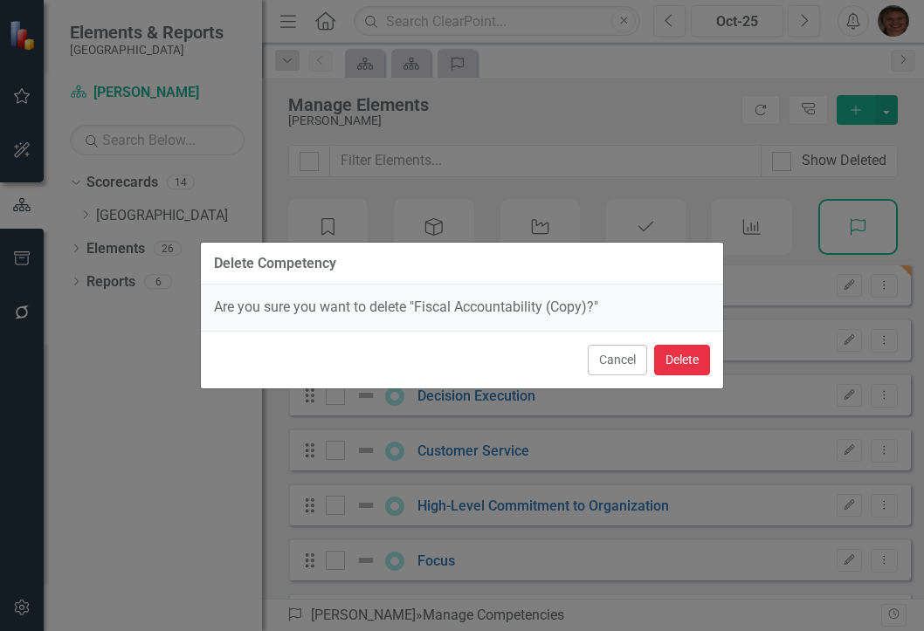
click at [683, 359] on button "Delete" at bounding box center [682, 360] width 56 height 31
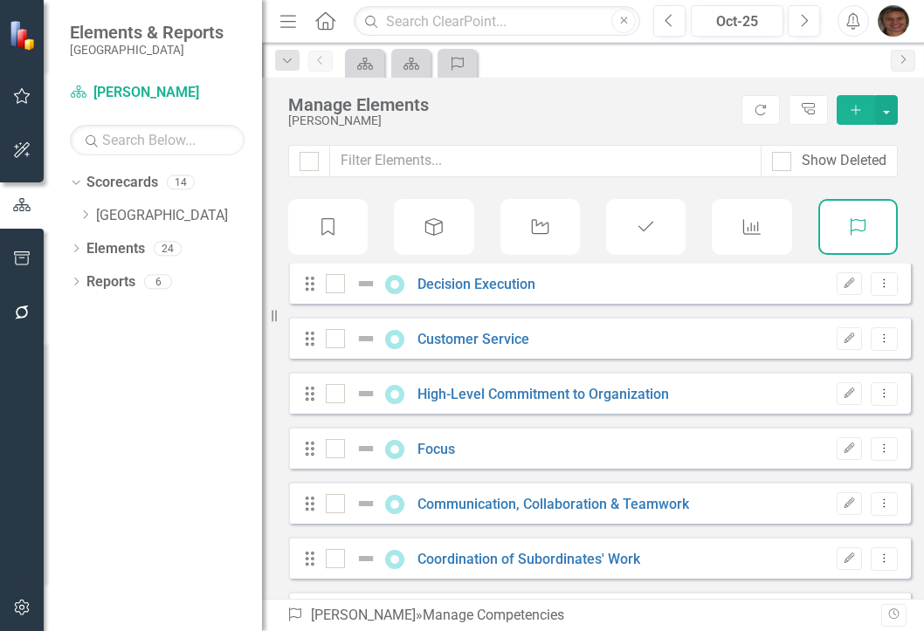
scroll to position [87, 0]
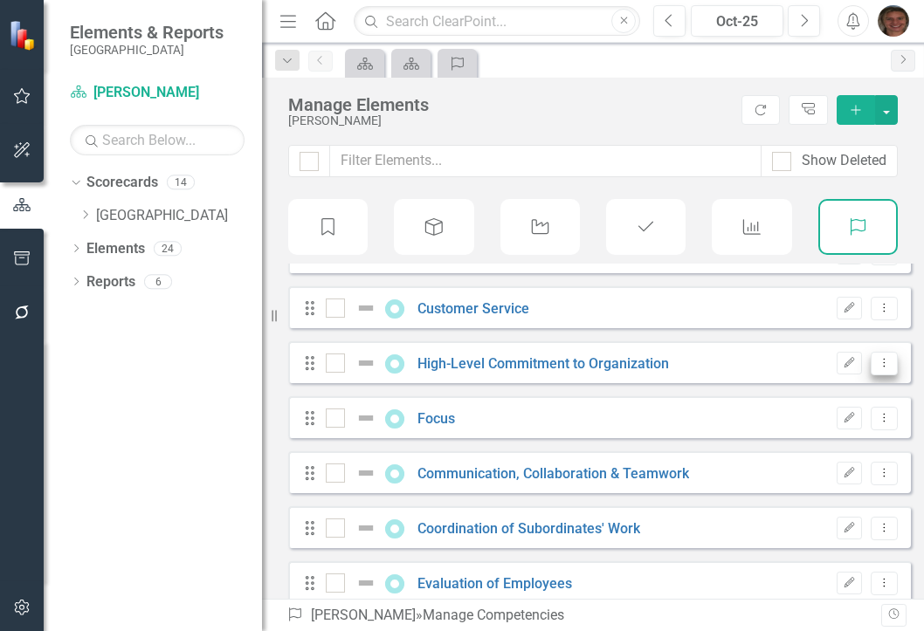
click at [877, 369] on icon "Dropdown Menu" at bounding box center [884, 362] width 15 height 11
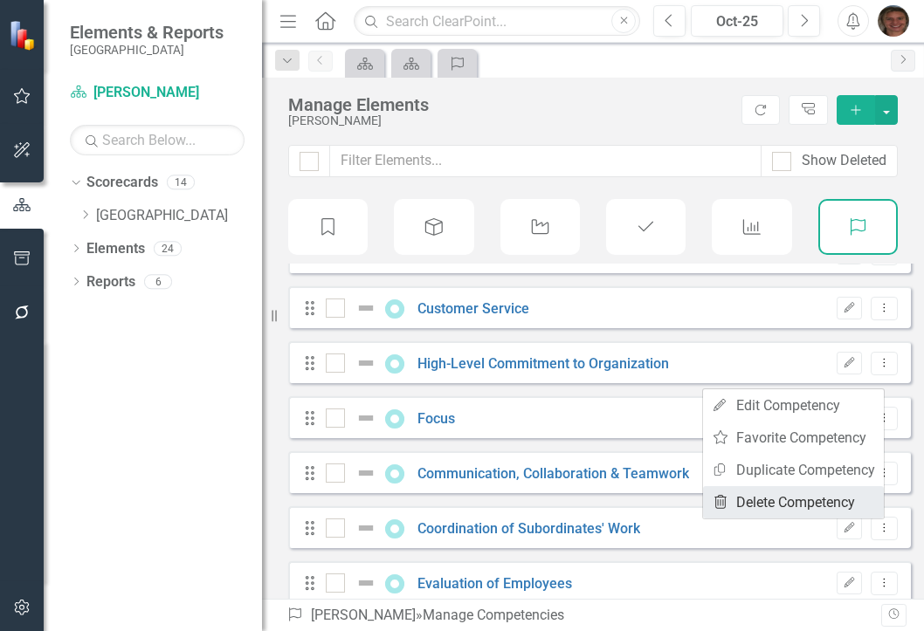
click at [759, 496] on link "Trash Delete Competency" at bounding box center [793, 502] width 181 height 32
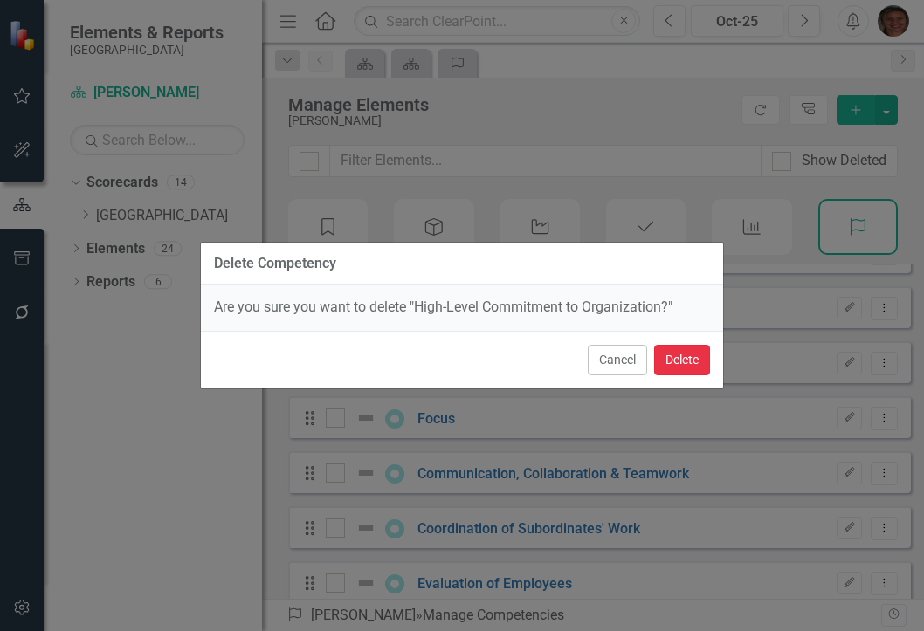
click at [674, 358] on button "Delete" at bounding box center [682, 360] width 56 height 31
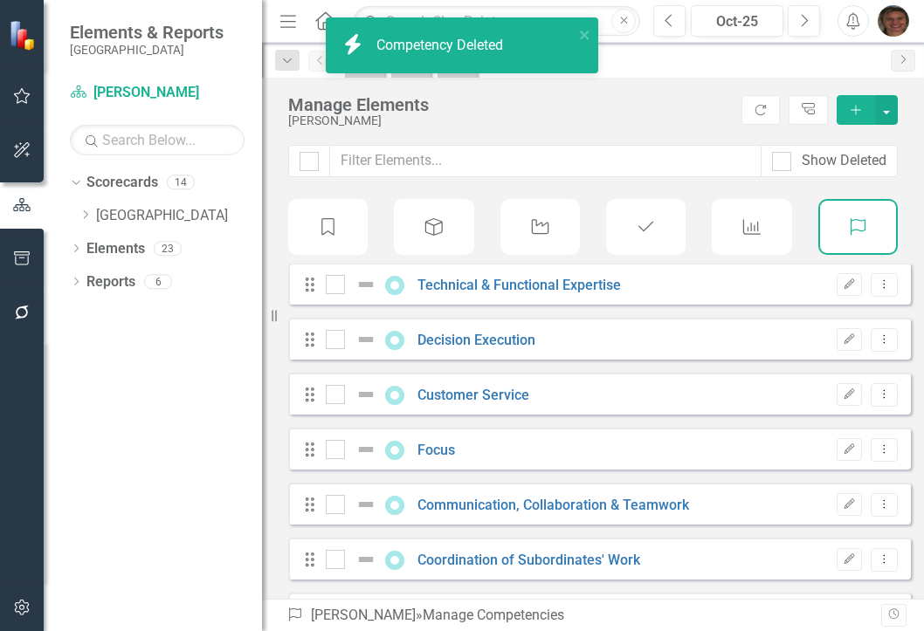
scroll to position [0, 0]
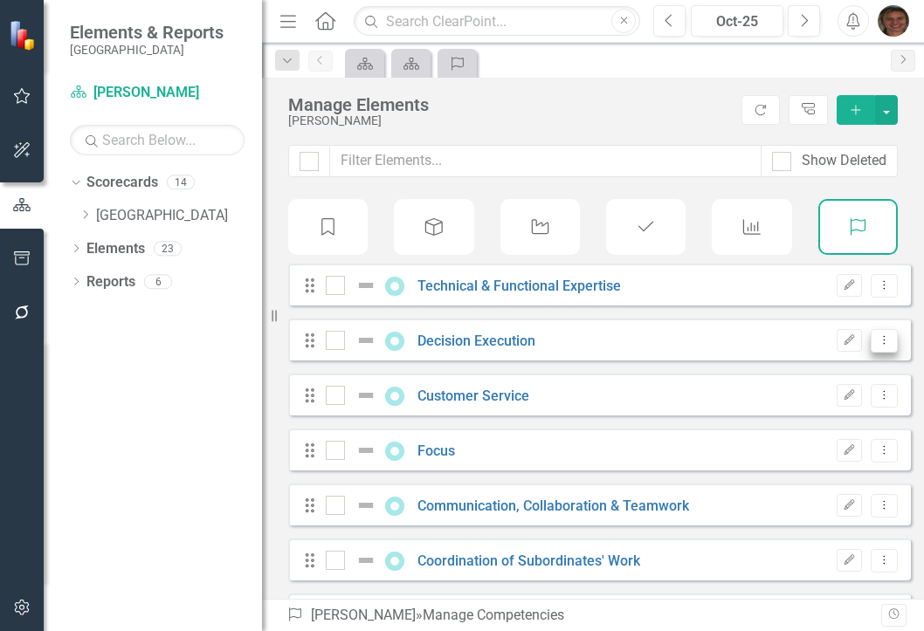
click at [877, 346] on icon "Dropdown Menu" at bounding box center [884, 339] width 15 height 11
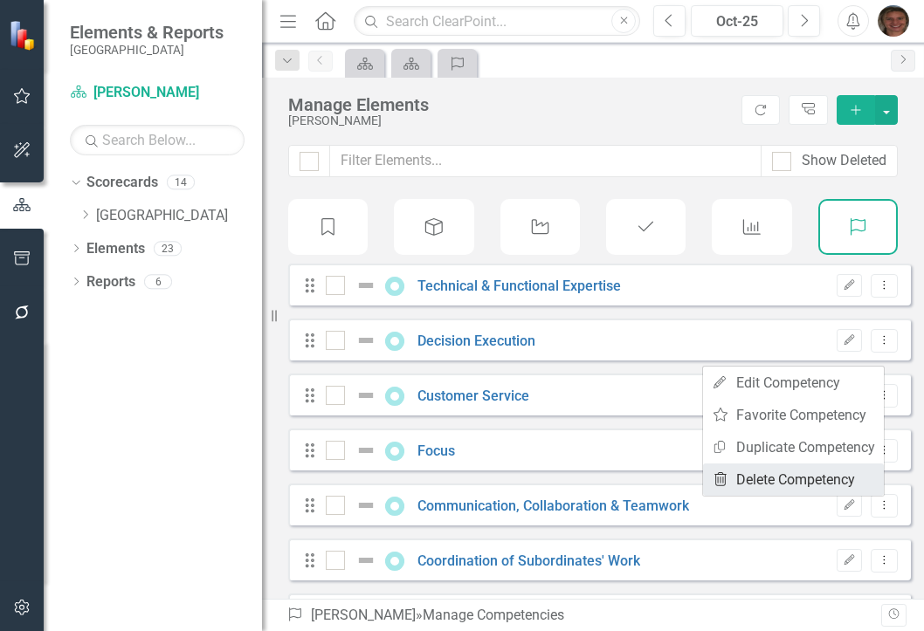
click at [782, 477] on link "Trash Delete Competency" at bounding box center [793, 480] width 181 height 32
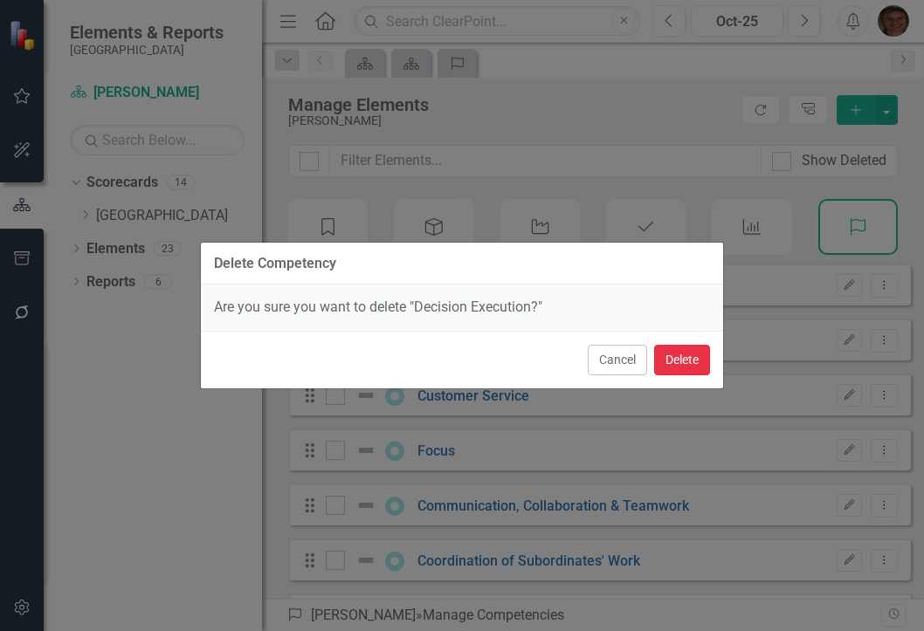
click at [683, 364] on button "Delete" at bounding box center [682, 360] width 56 height 31
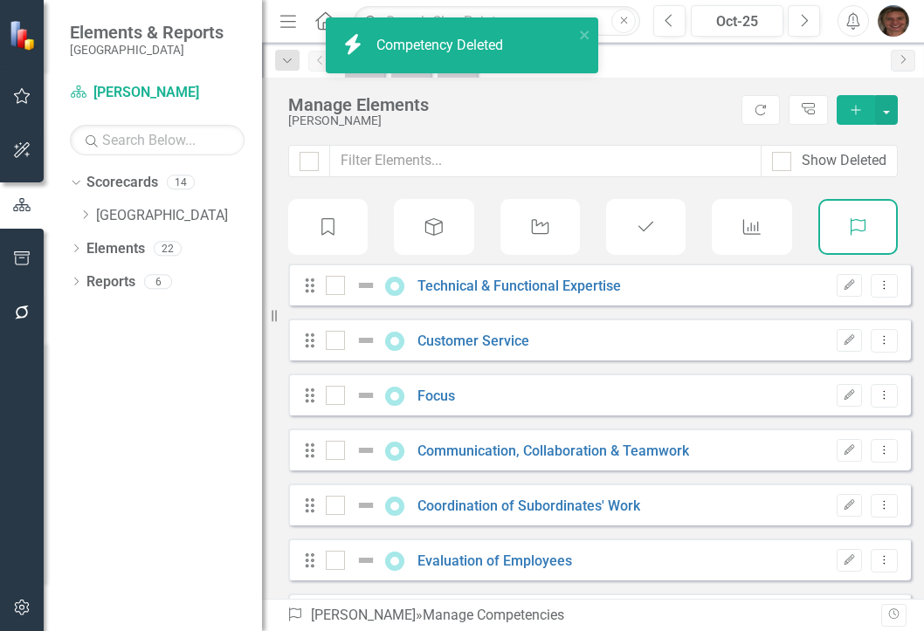
scroll to position [87, 0]
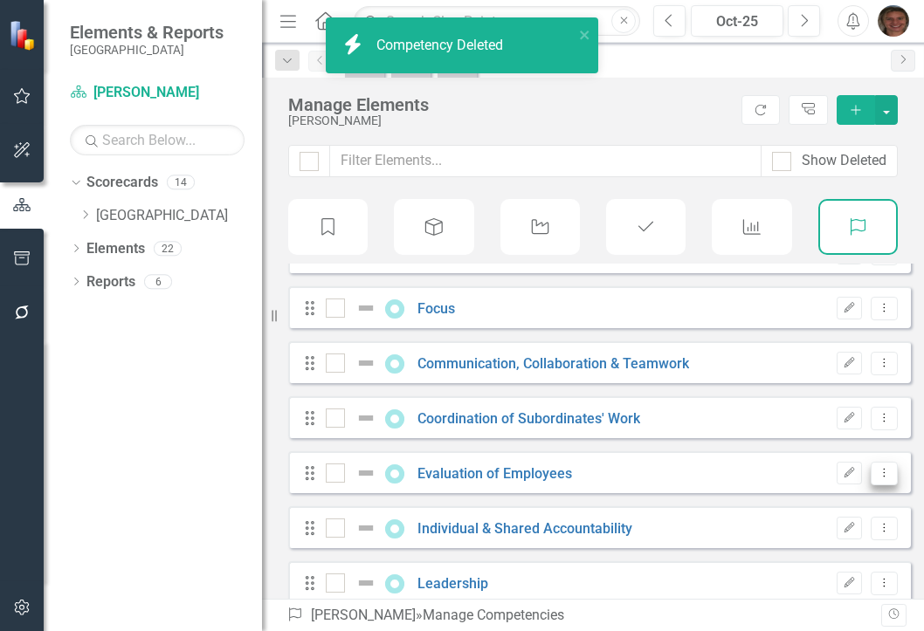
click at [871, 486] on button "Dropdown Menu" at bounding box center [884, 474] width 27 height 24
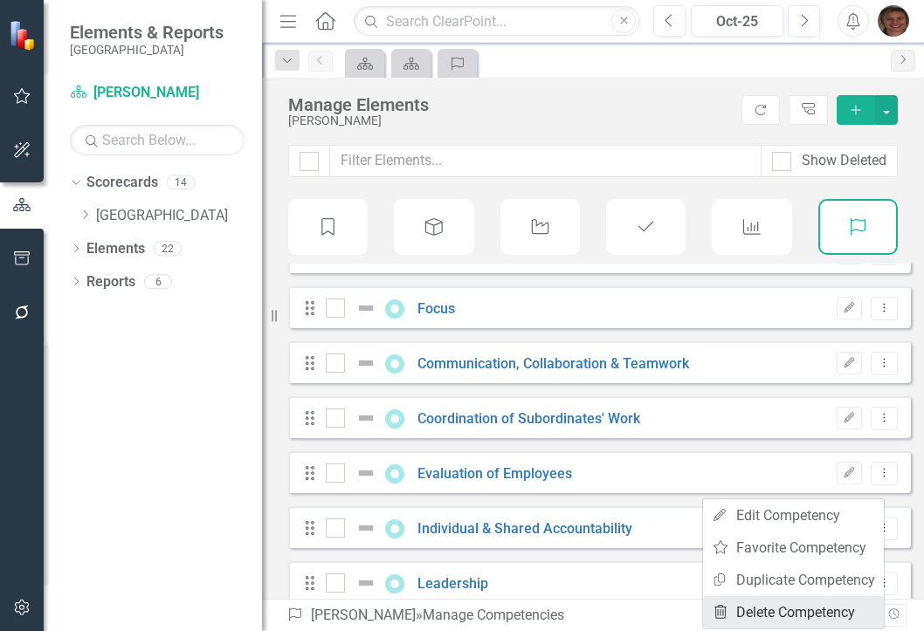
click at [766, 608] on link "Trash Delete Competency" at bounding box center [793, 613] width 181 height 32
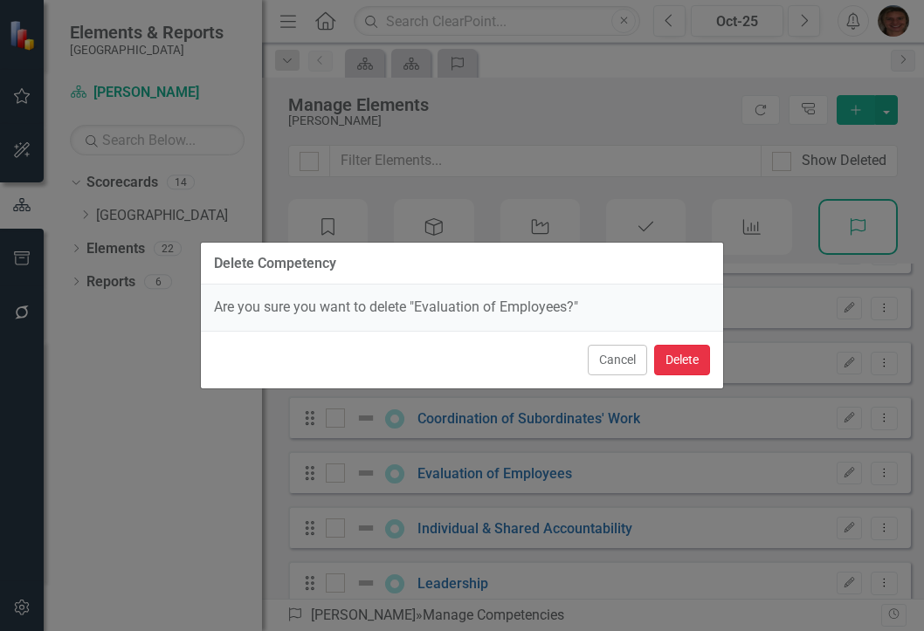
click at [680, 372] on button "Delete" at bounding box center [682, 360] width 56 height 31
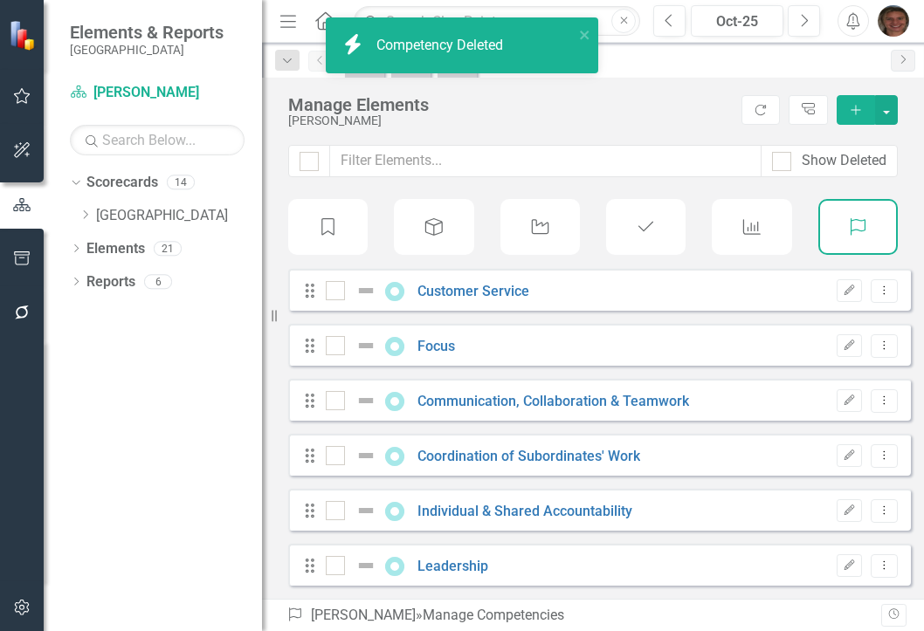
scroll to position [63, 0]
click at [877, 565] on icon "Dropdown Menu" at bounding box center [884, 565] width 15 height 11
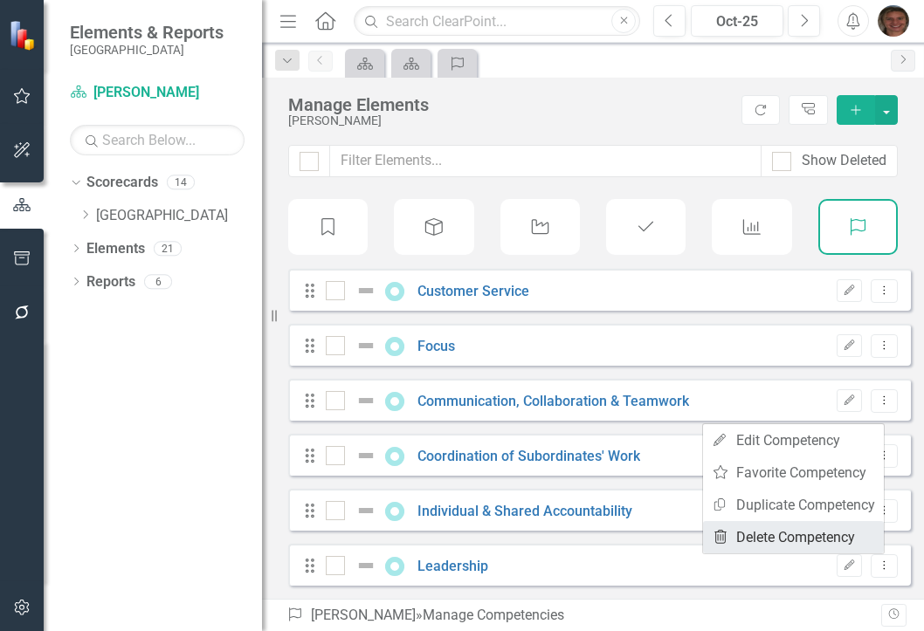
click at [796, 534] on link "Trash Delete Competency" at bounding box center [793, 537] width 181 height 32
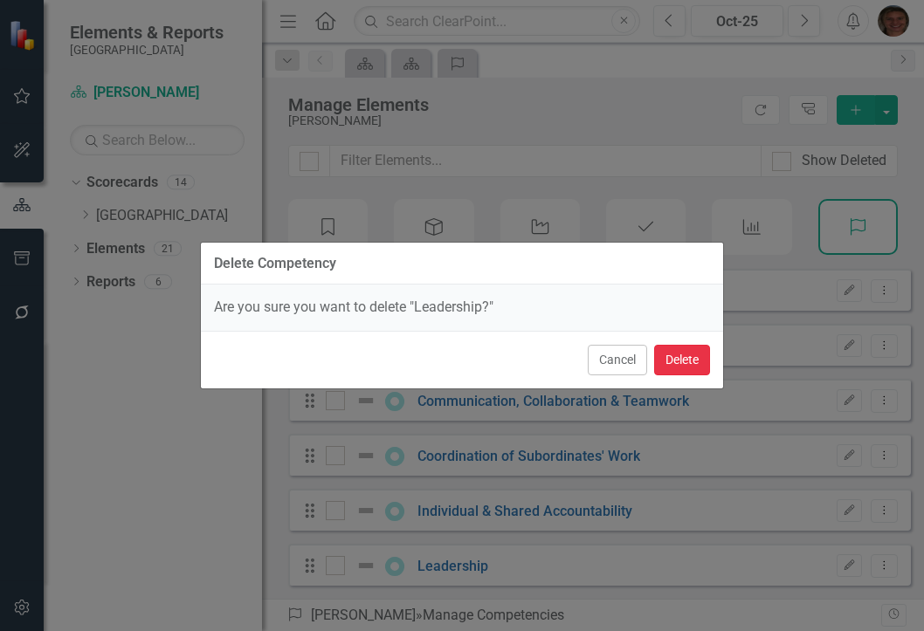
click at [685, 362] on button "Delete" at bounding box center [682, 360] width 56 height 31
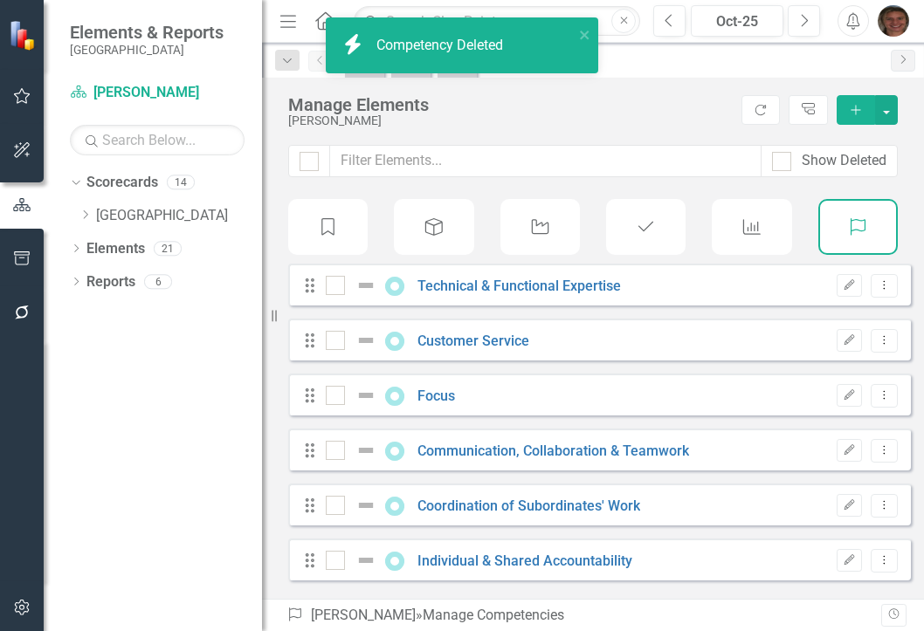
scroll to position [8, 0]
click at [877, 516] on button "Dropdown Menu" at bounding box center [884, 506] width 27 height 24
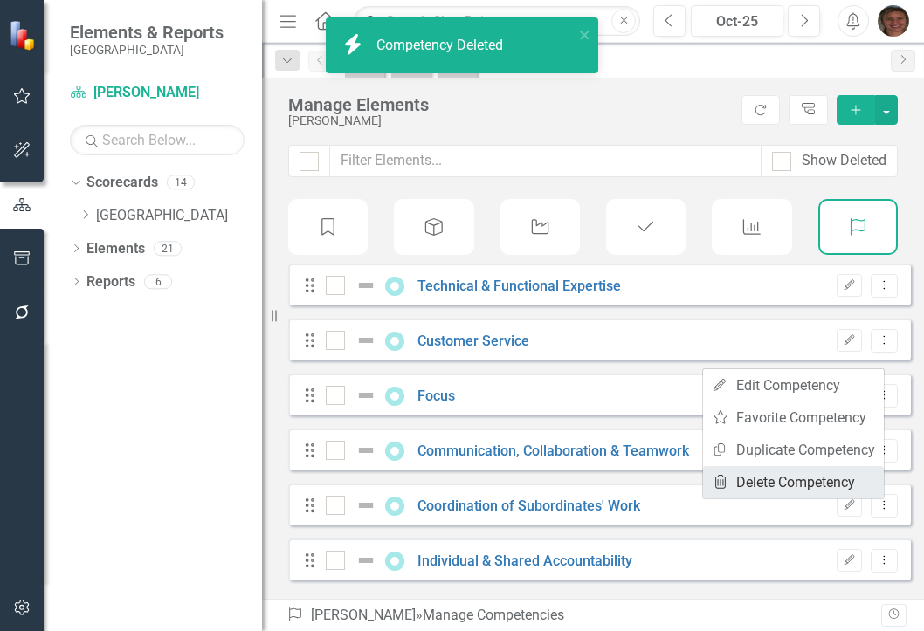
click at [807, 486] on link "Trash Delete Competency" at bounding box center [793, 482] width 181 height 32
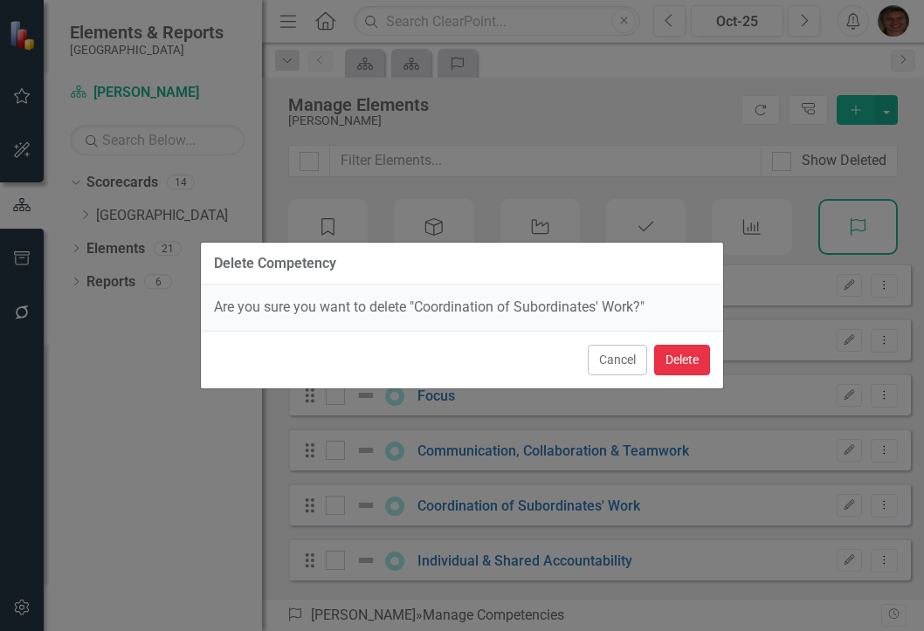
click at [669, 362] on button "Delete" at bounding box center [682, 360] width 56 height 31
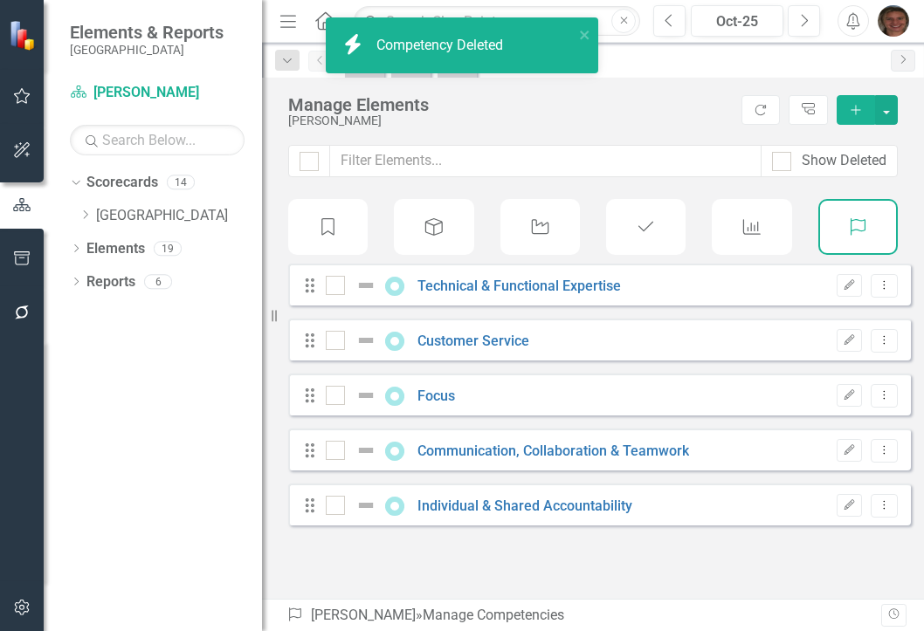
scroll to position [0, 0]
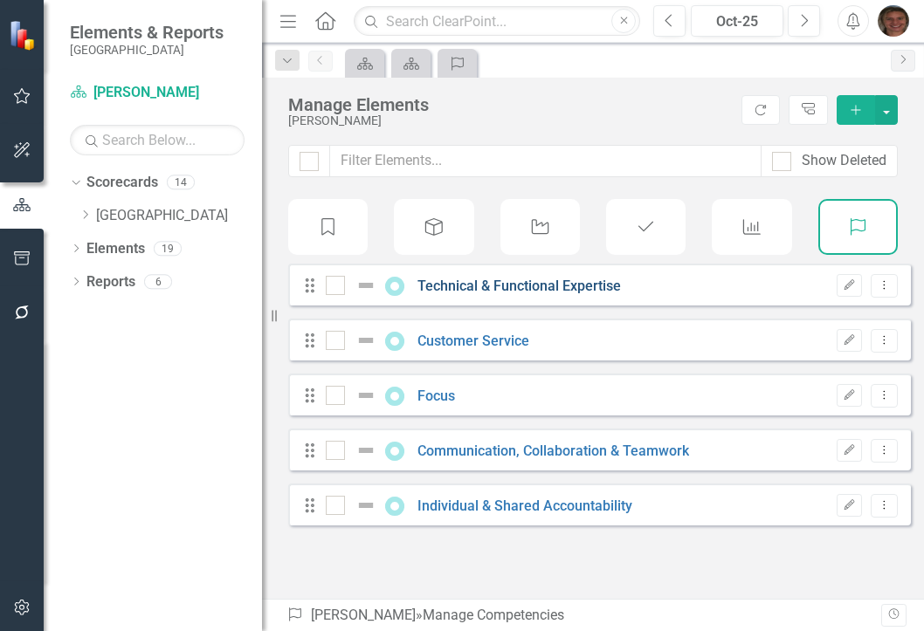
click at [520, 294] on link "Technical & Functional Expertise" at bounding box center [518, 286] width 203 height 17
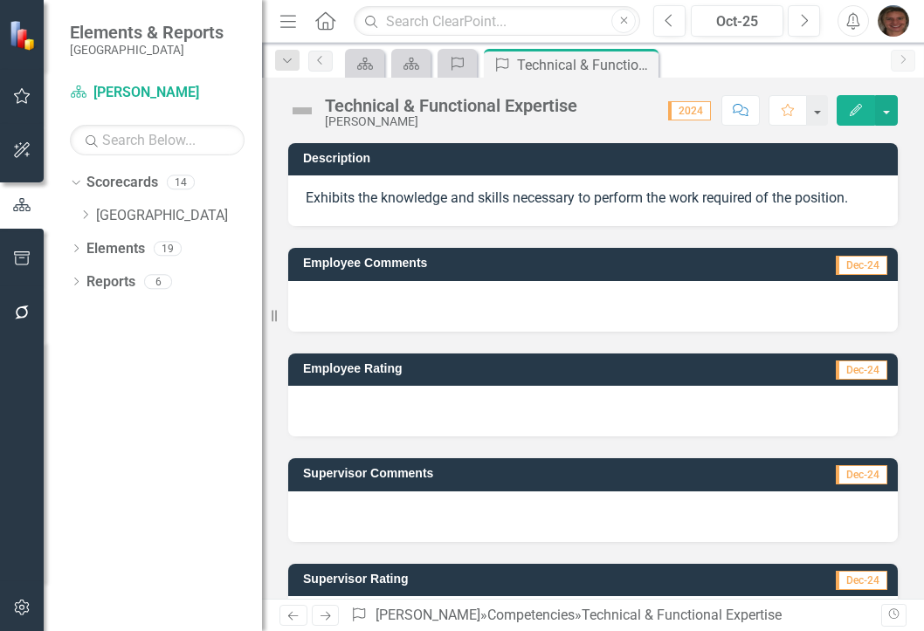
click at [858, 108] on icon "button" at bounding box center [856, 110] width 12 height 12
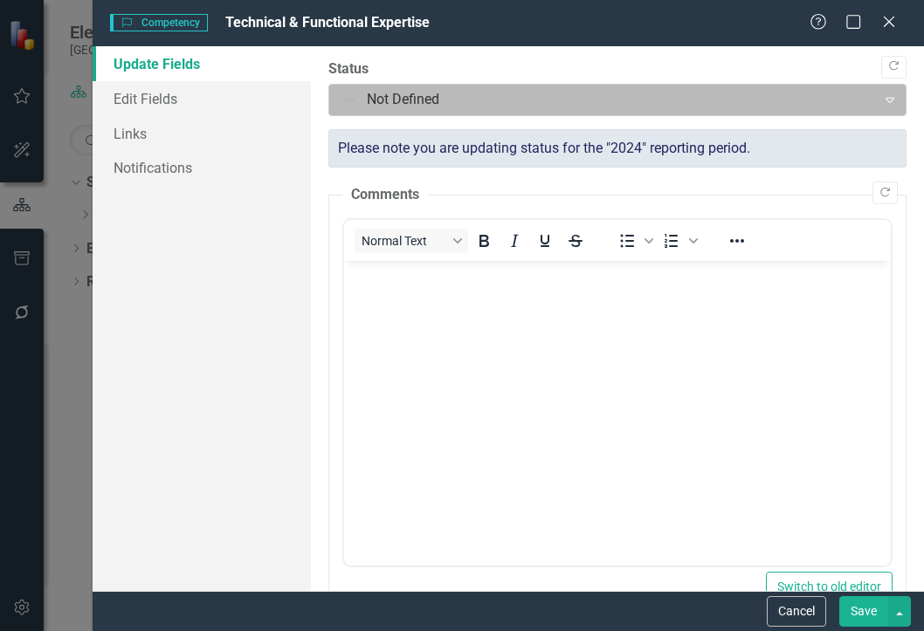
click at [445, 94] on div at bounding box center [603, 100] width 525 height 24
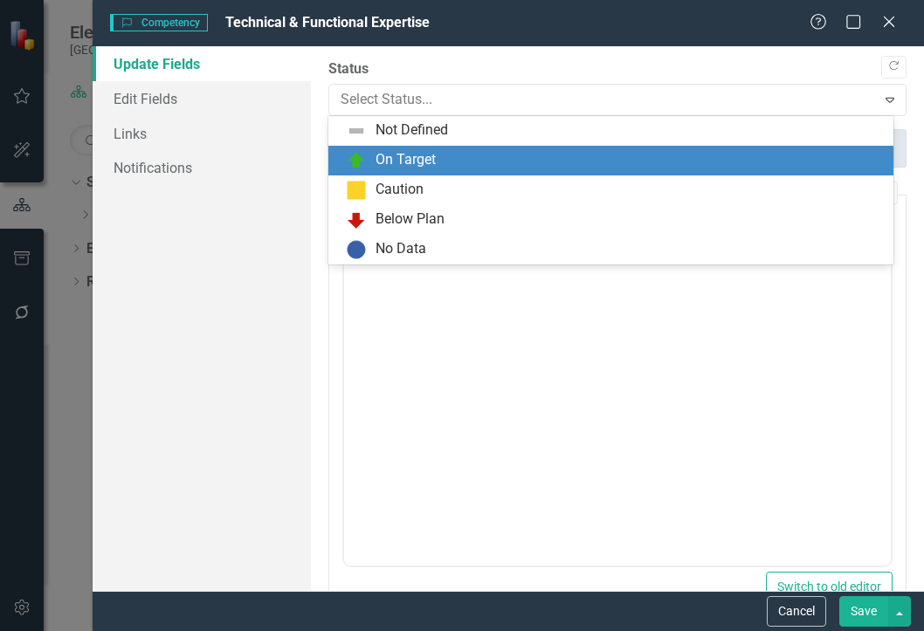
click at [392, 155] on div "On Target" at bounding box center [406, 160] width 60 height 20
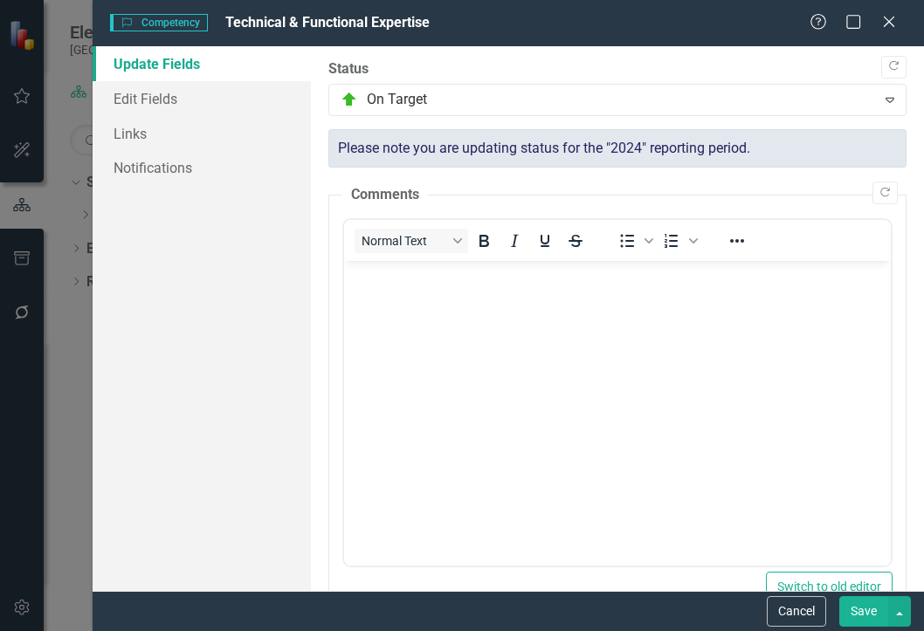
click at [391, 291] on body "Rich Text Area. Press ALT-0 for help." at bounding box center [616, 392] width 547 height 262
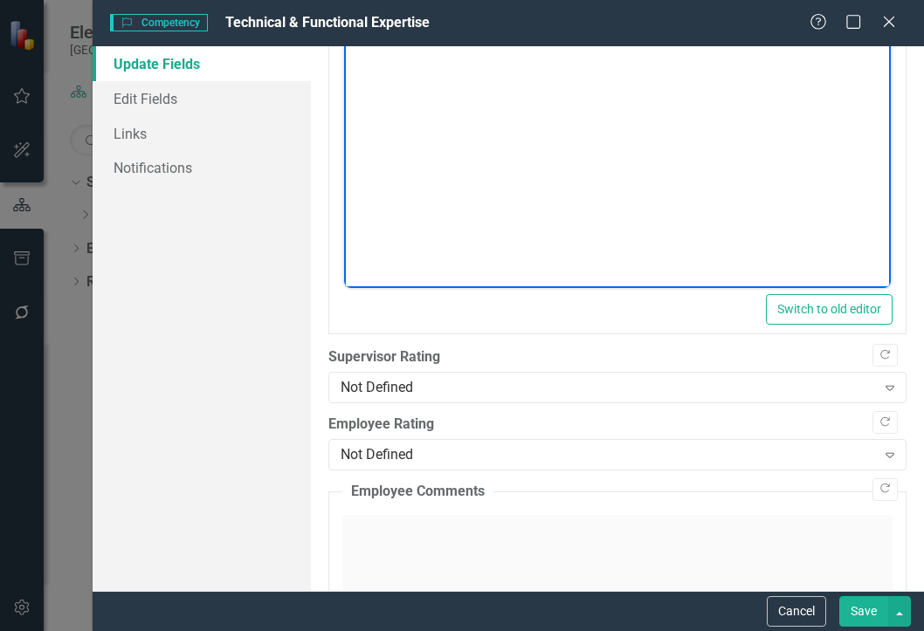
scroll to position [349, 0]
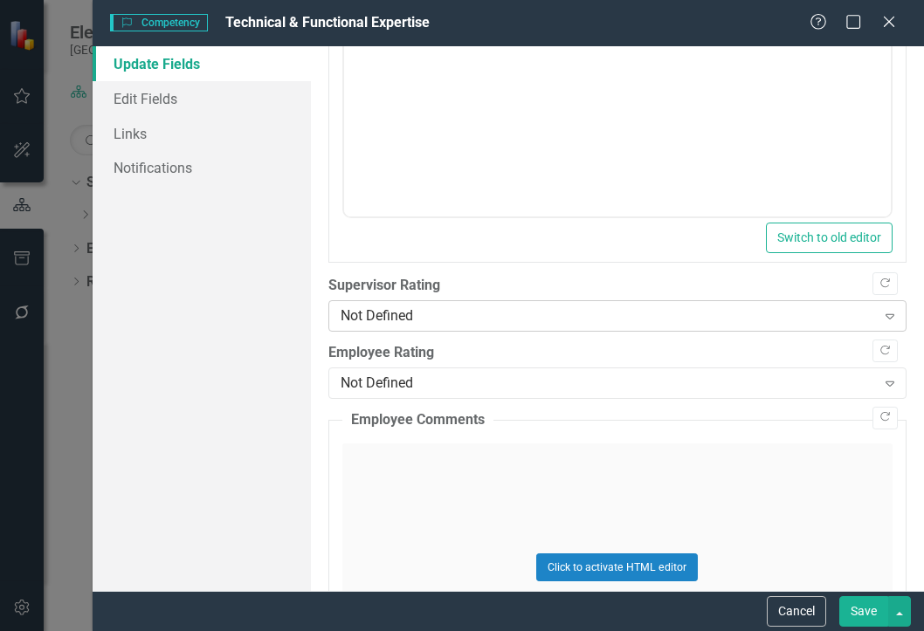
click at [403, 314] on div "Not Defined" at bounding box center [608, 317] width 535 height 20
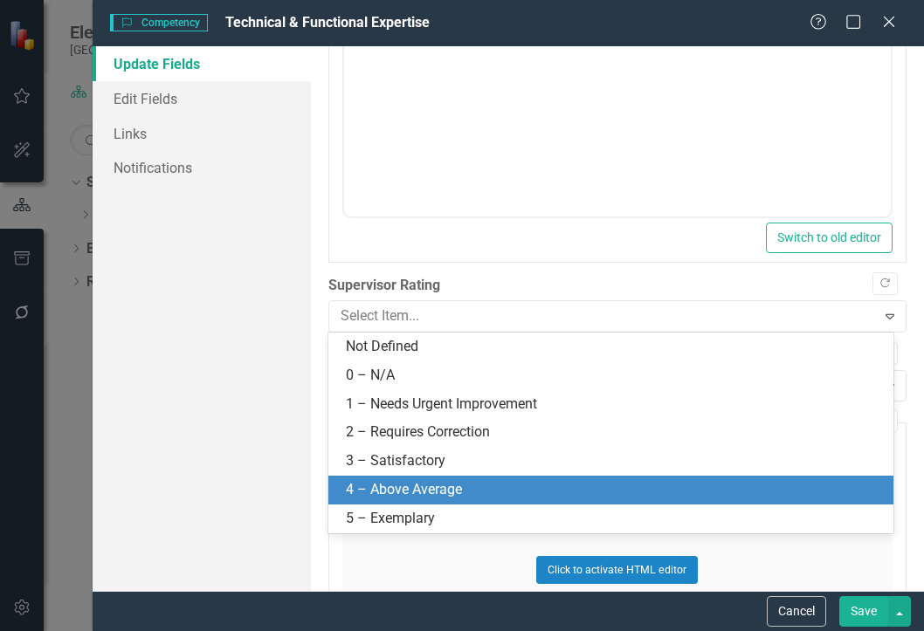
click at [416, 490] on div "4 – Above Average" at bounding box center [614, 490] width 537 height 20
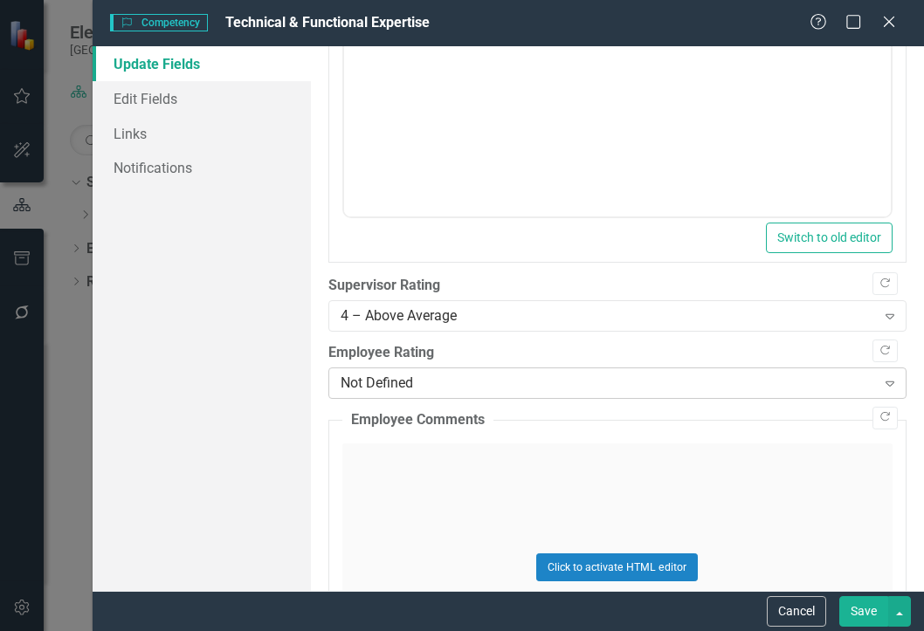
click at [417, 383] on div "Not Defined" at bounding box center [608, 384] width 535 height 20
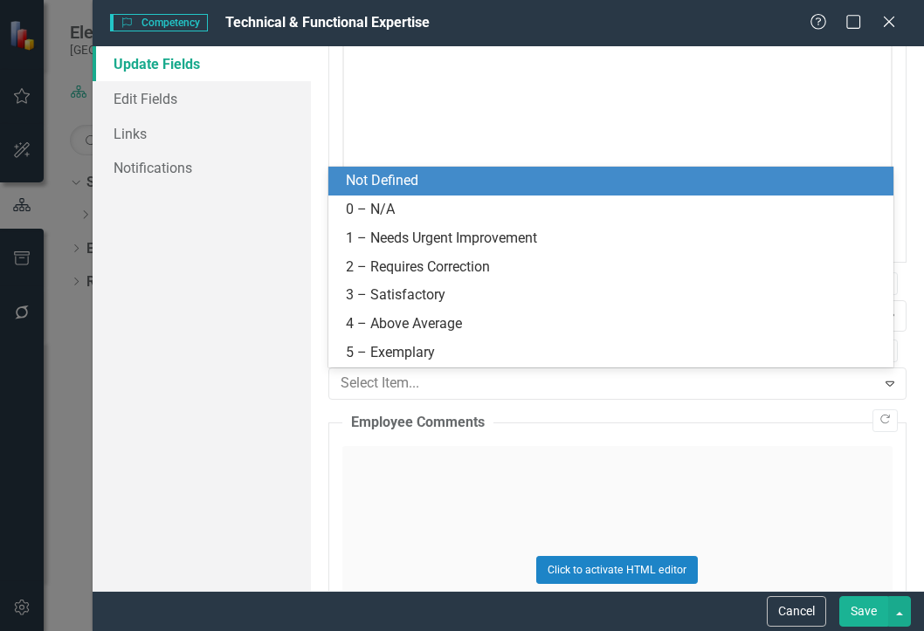
click at [391, 458] on div "Click to activate HTML editor" at bounding box center [617, 570] width 550 height 249
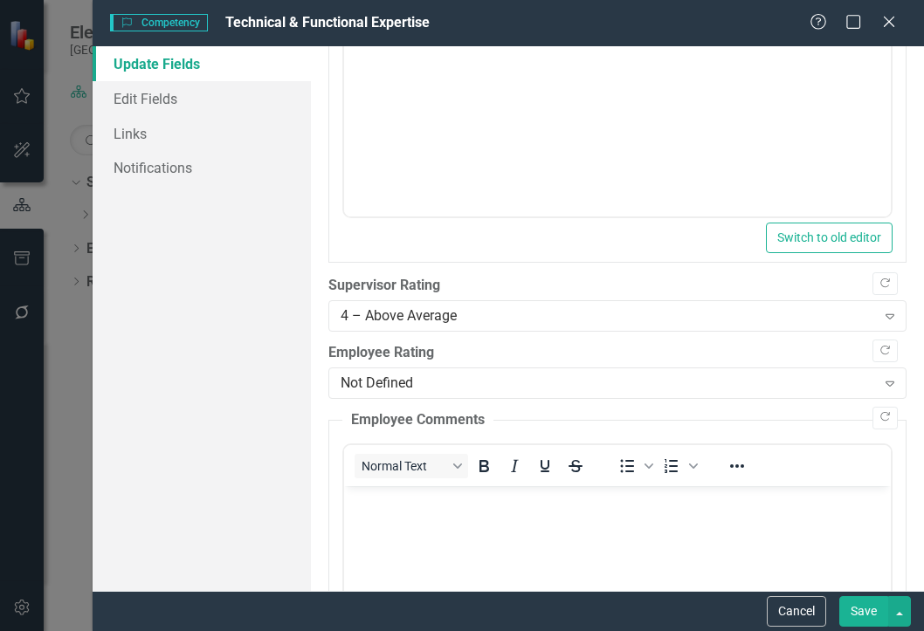
scroll to position [0, 0]
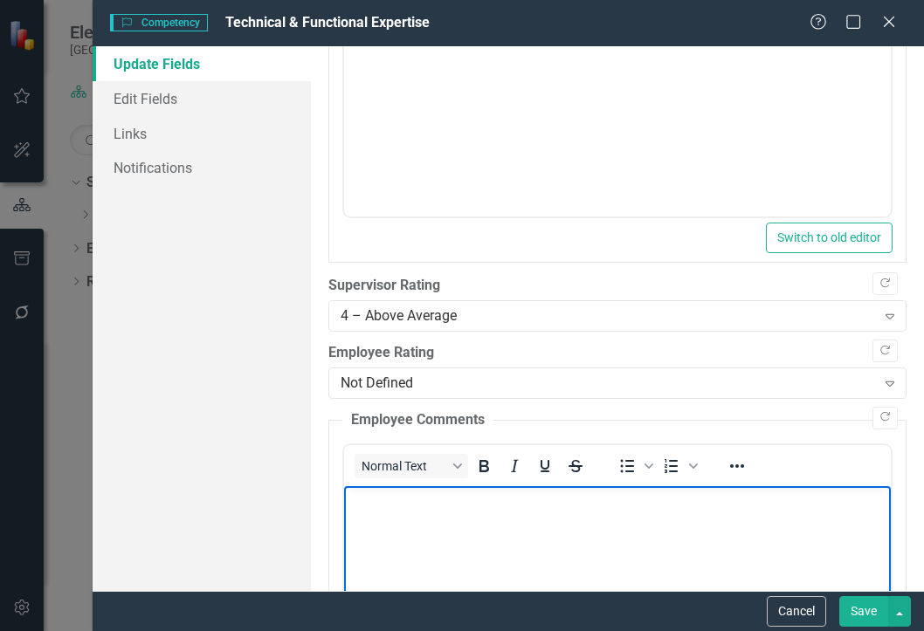
click at [546, 525] on body "Rich Text Area. Press ALT-0 for help." at bounding box center [616, 617] width 547 height 262
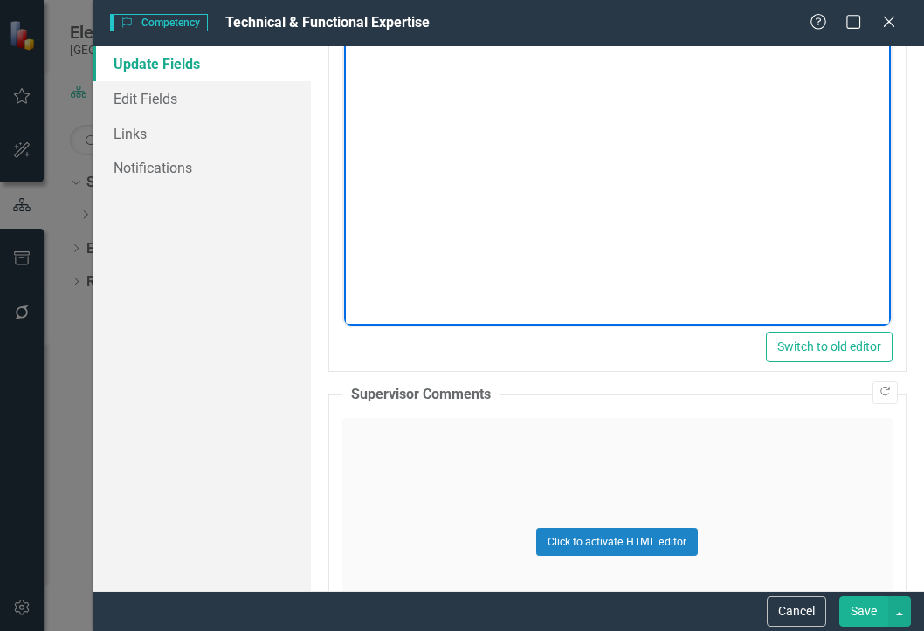
scroll to position [961, 0]
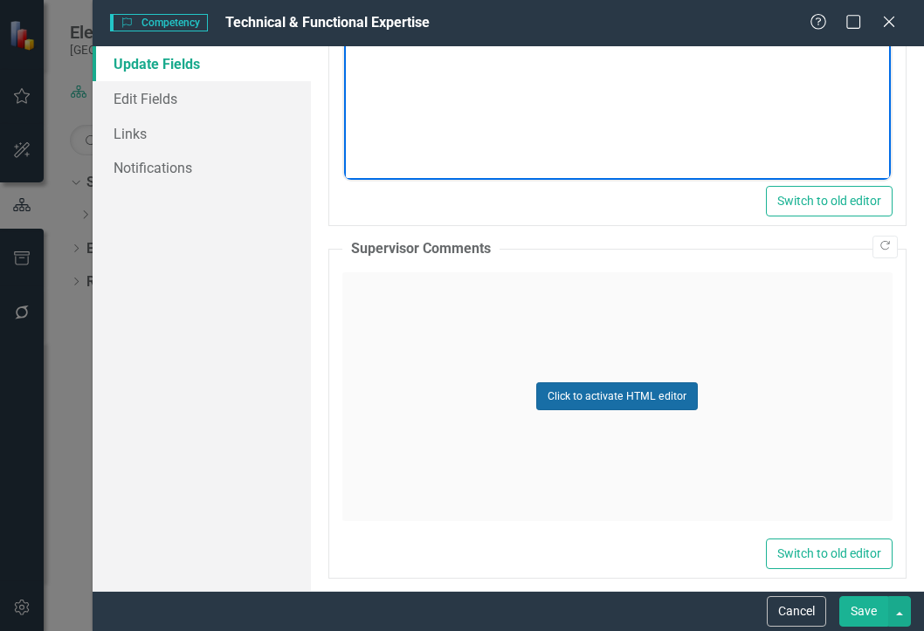
click at [578, 396] on button "Click to activate HTML editor" at bounding box center [617, 397] width 162 height 28
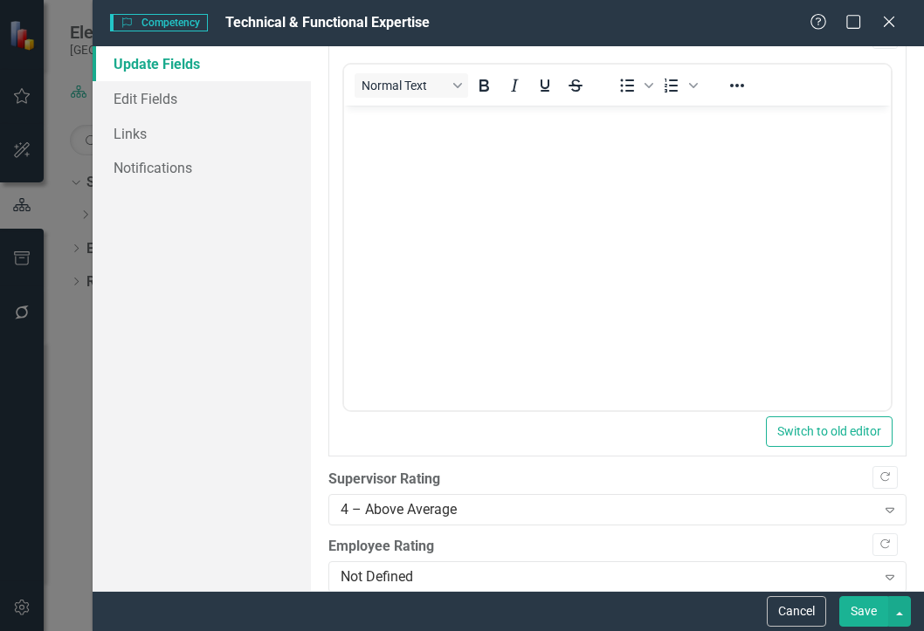
scroll to position [0, 0]
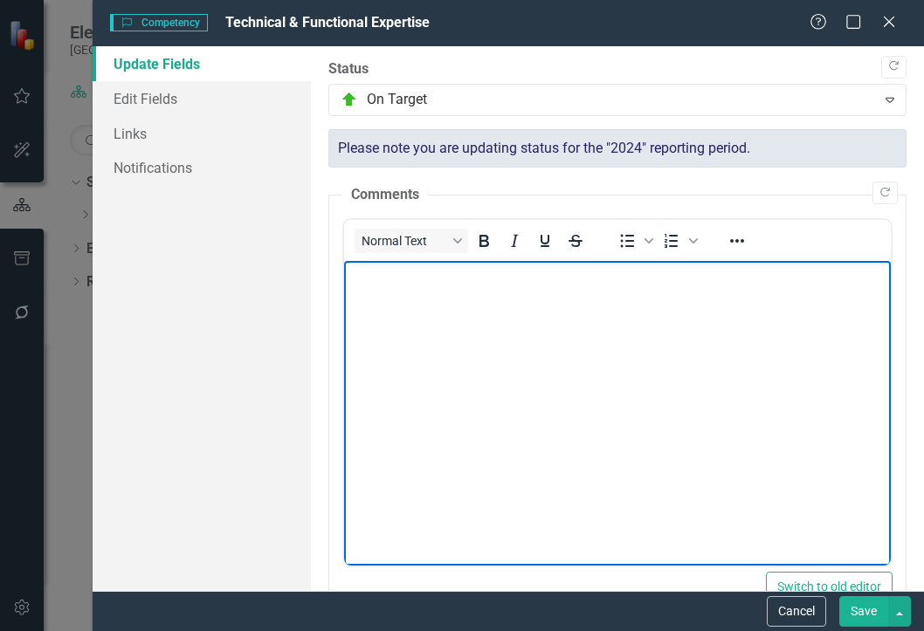
click at [344, 286] on body "Rich Text Area. Press ALT-0 for help." at bounding box center [616, 392] width 547 height 262
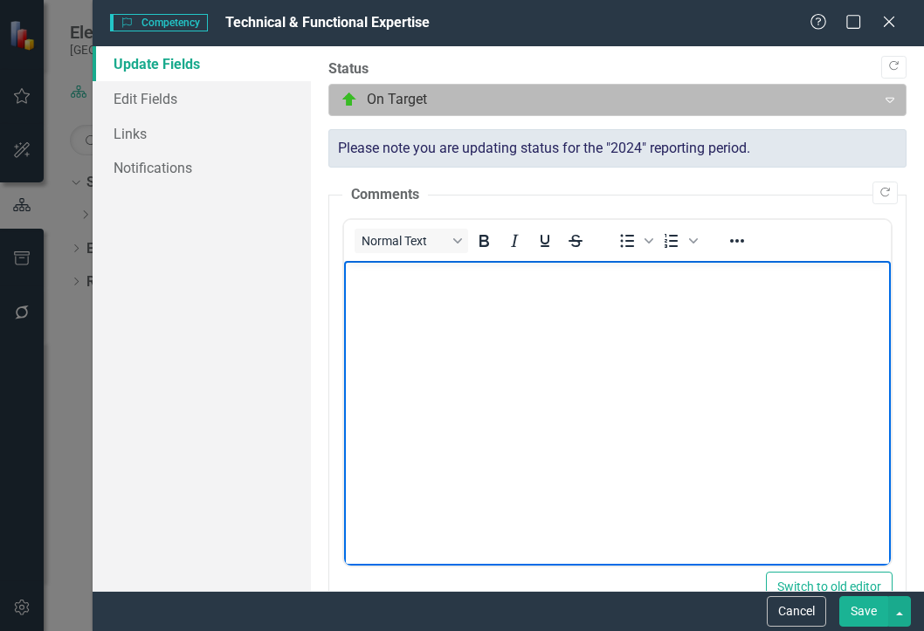
click at [407, 99] on div at bounding box center [603, 100] width 525 height 24
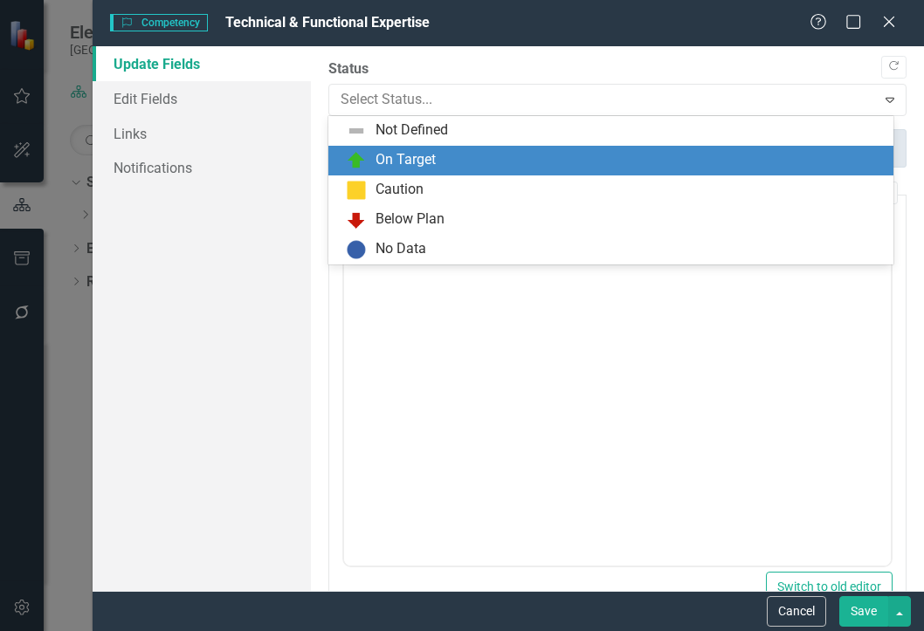
click at [406, 155] on div "On Target" at bounding box center [406, 160] width 60 height 20
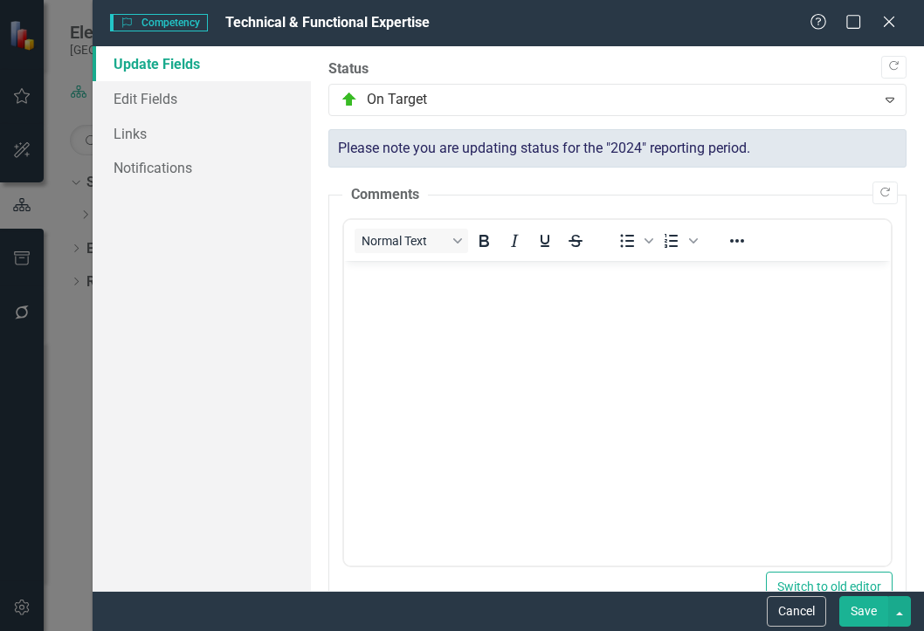
click at [390, 305] on body "Rich Text Area. Press ALT-0 for help." at bounding box center [616, 392] width 547 height 262
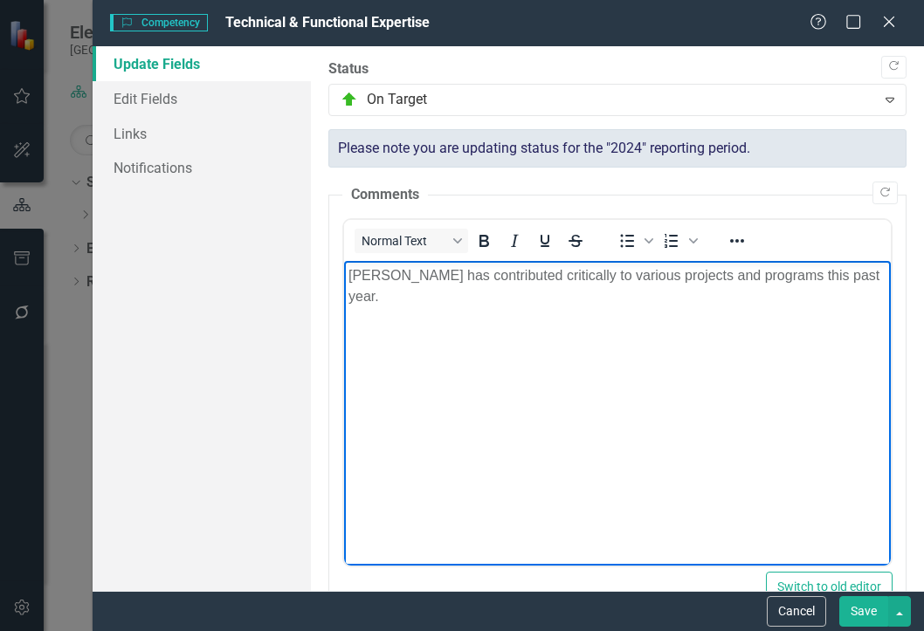
click at [851, 276] on p "[PERSON_NAME] has contributed critically to various projects and programs this …" at bounding box center [617, 286] width 538 height 42
click at [860, 269] on p "[PERSON_NAME] has contributed critically to various projects and programs this …" at bounding box center [617, 286] width 538 height 42
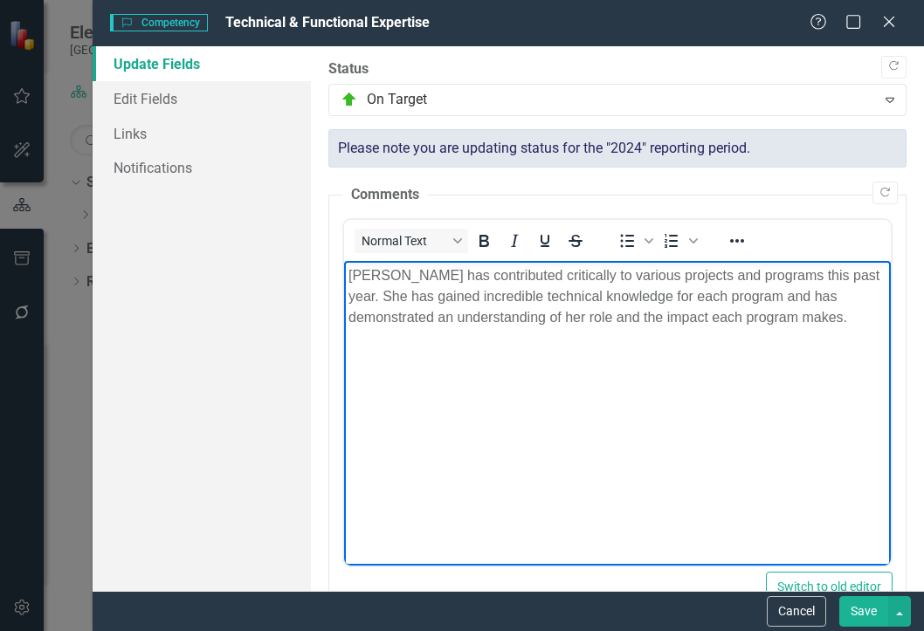
click at [856, 323] on p "[PERSON_NAME] has contributed critically to various projects and programs this …" at bounding box center [617, 296] width 538 height 63
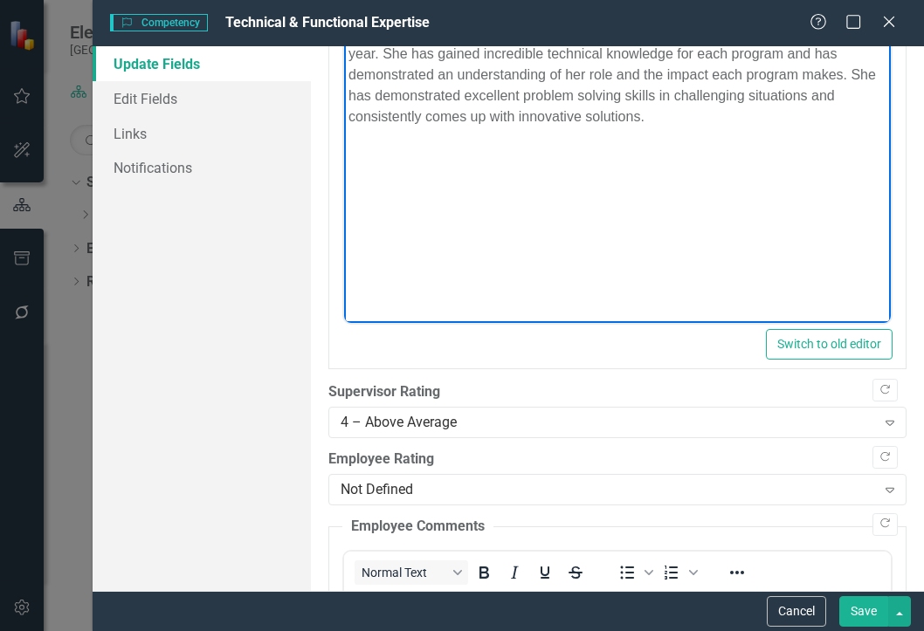
scroll to position [262, 0]
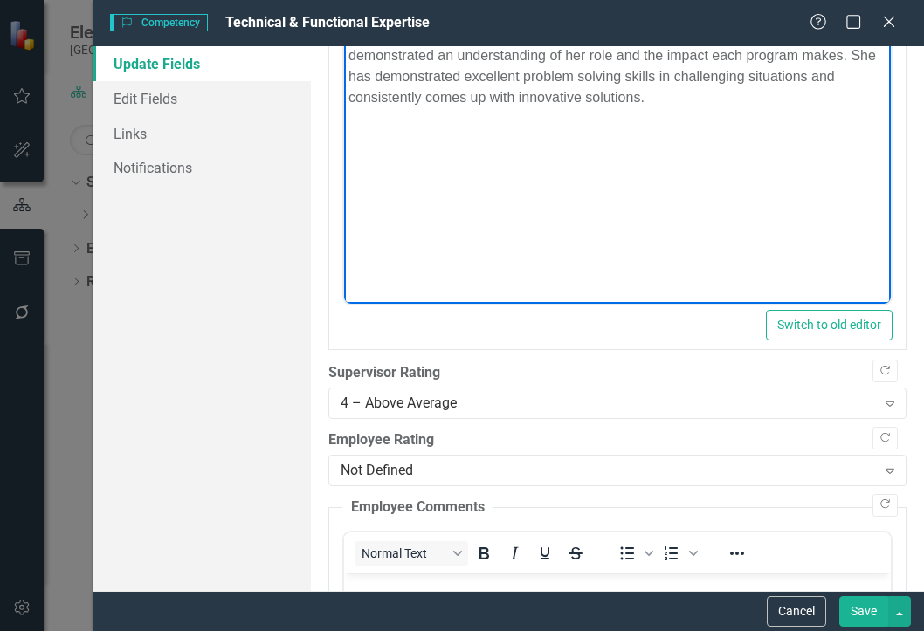
click at [871, 616] on button "Save" at bounding box center [863, 612] width 49 height 31
